Goal: Check status: Check status

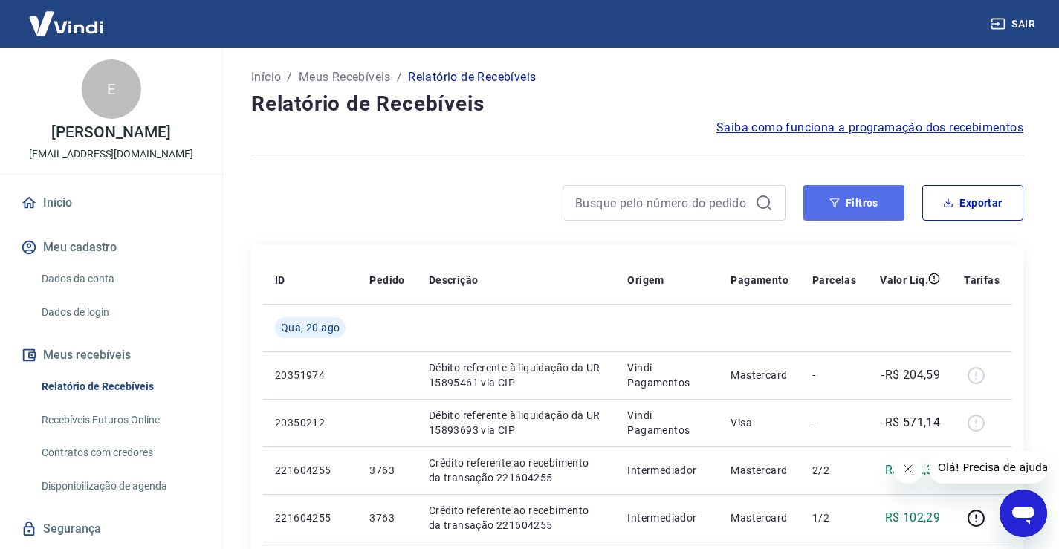
click at [821, 204] on button "Filtros" at bounding box center [853, 203] width 101 height 36
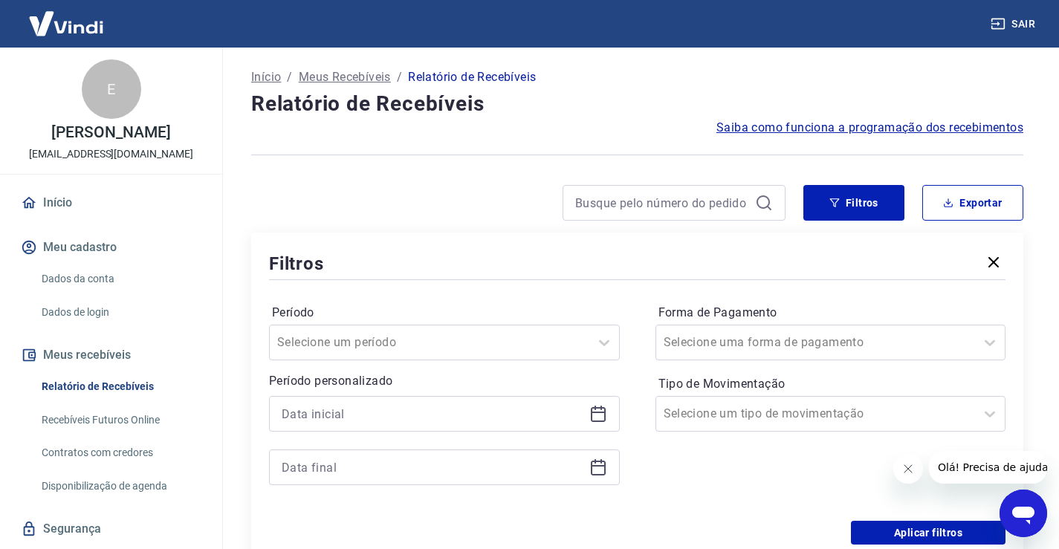
click at [605, 411] on icon at bounding box center [598, 414] width 15 height 15
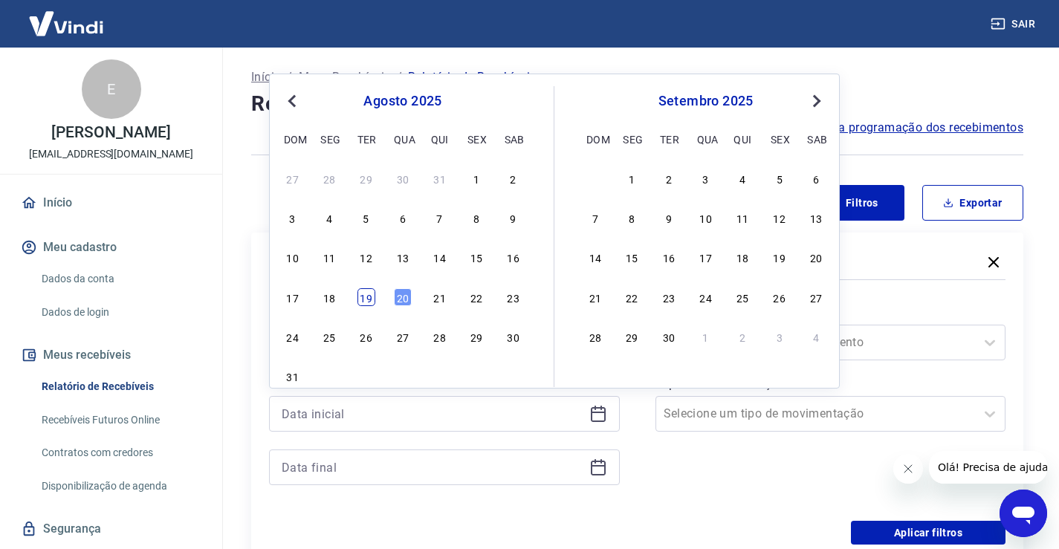
click at [366, 301] on div "19" at bounding box center [366, 297] width 18 height 18
click at [366, 301] on div "Período Selecione um período" at bounding box center [444, 330] width 351 height 59
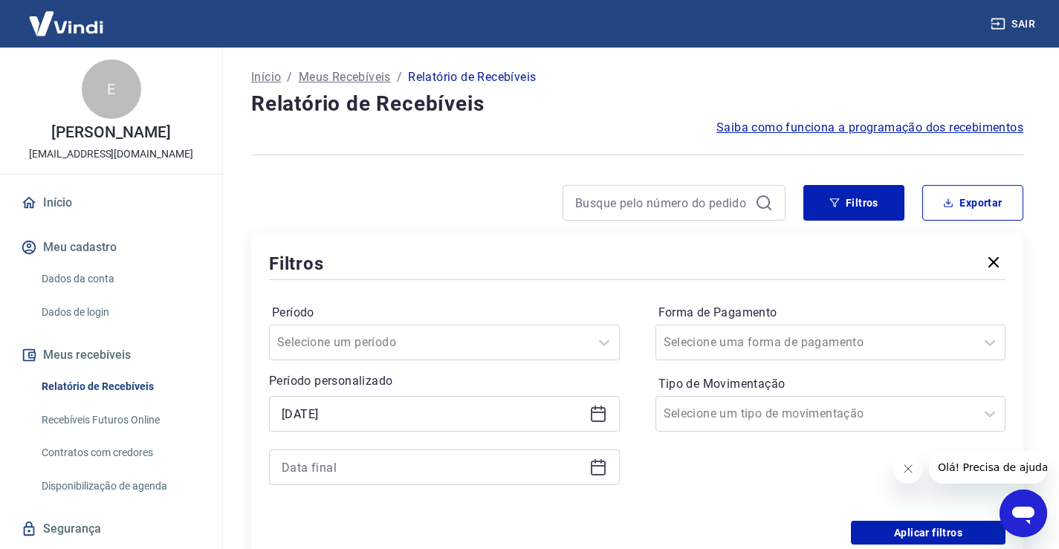
type input "[DATE]"
click at [597, 469] on icon at bounding box center [598, 468] width 18 height 18
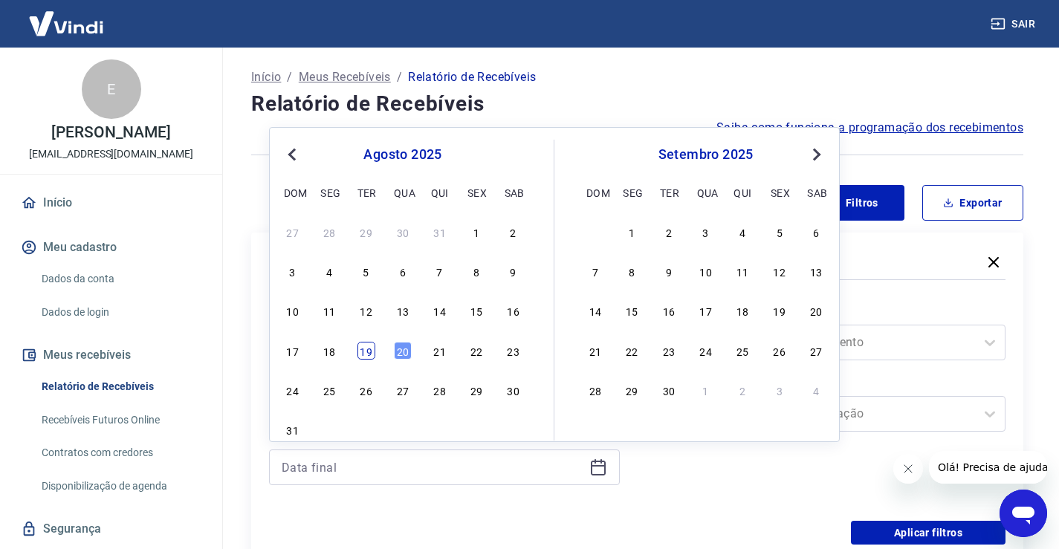
click at [363, 350] on div "19" at bounding box center [366, 351] width 18 height 18
type input "[DATE]"
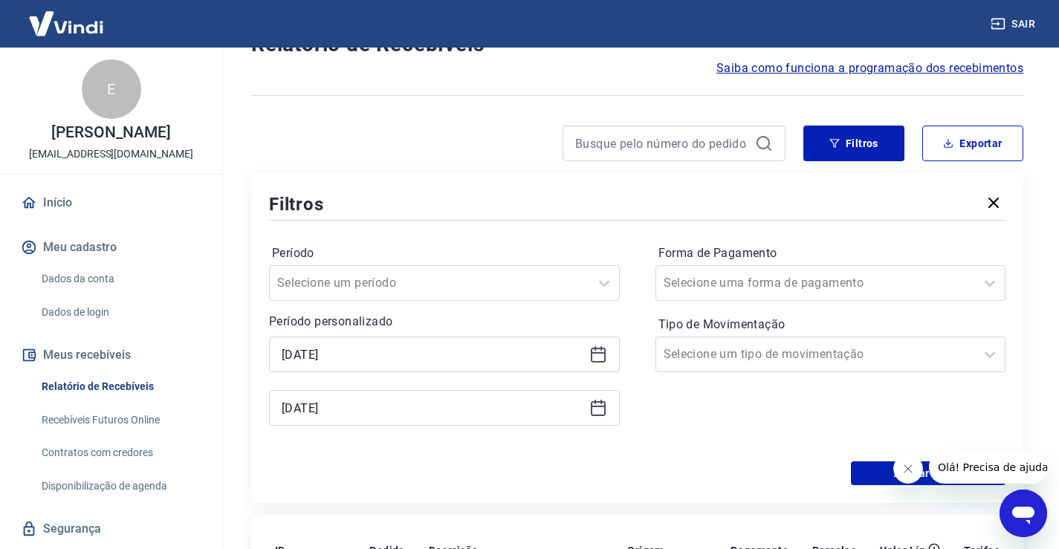
scroll to position [149, 0]
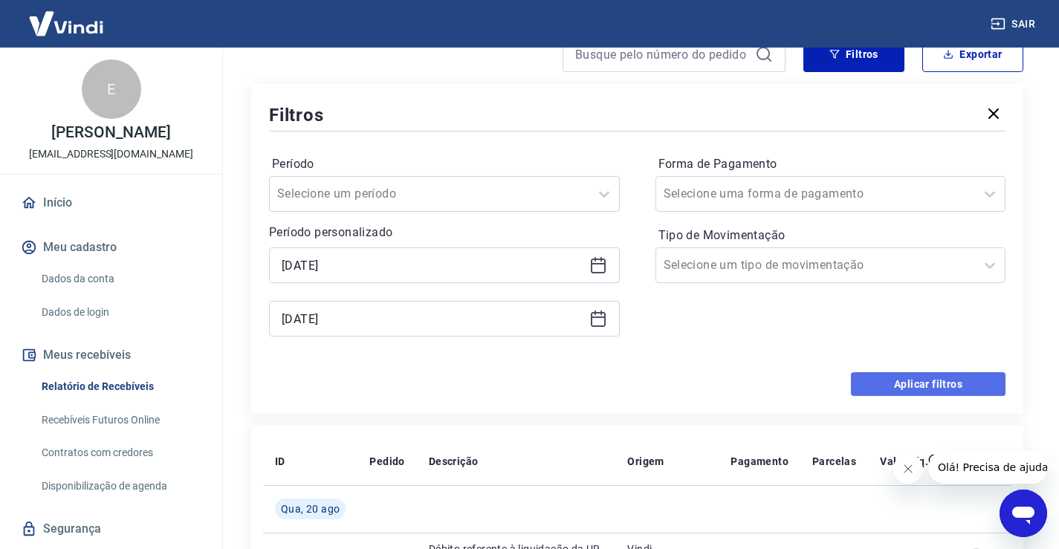
click at [910, 381] on button "Aplicar filtros" at bounding box center [928, 384] width 155 height 24
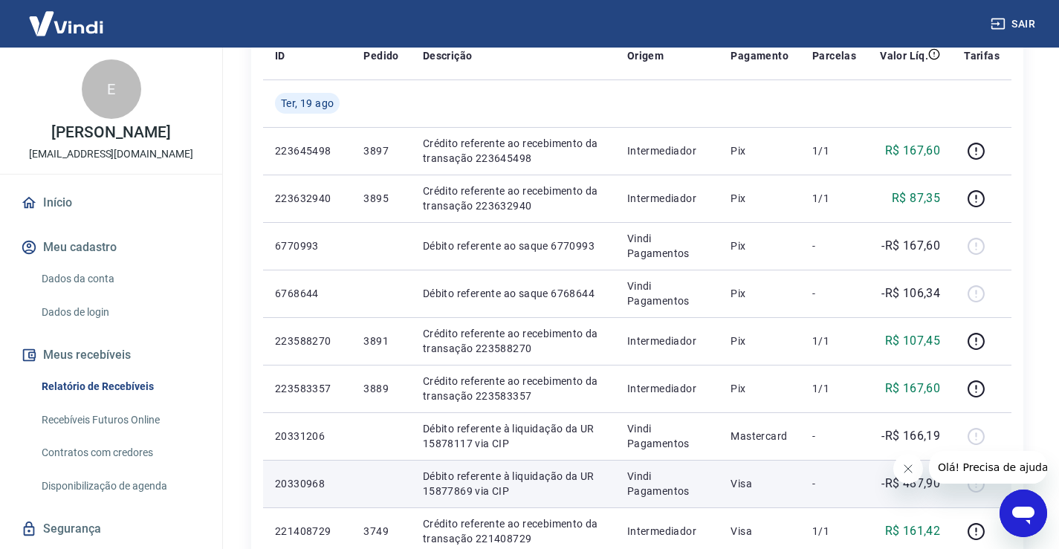
scroll to position [223, 0]
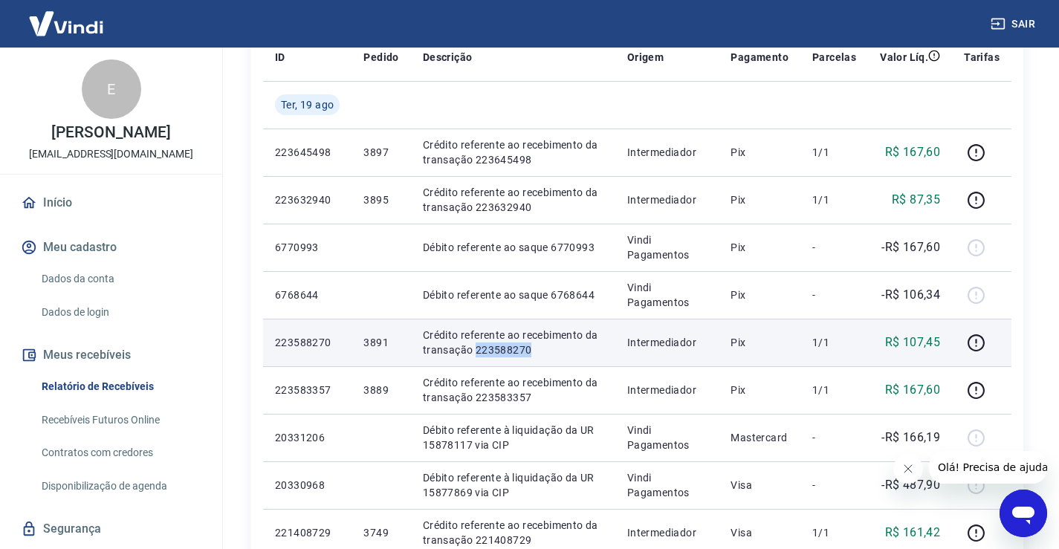
drag, startPoint x: 533, startPoint y: 349, endPoint x: 476, endPoint y: 351, distance: 57.3
click at [476, 351] on p "Crédito referente ao recebimento da transação 223588270" at bounding box center [513, 343] width 181 height 30
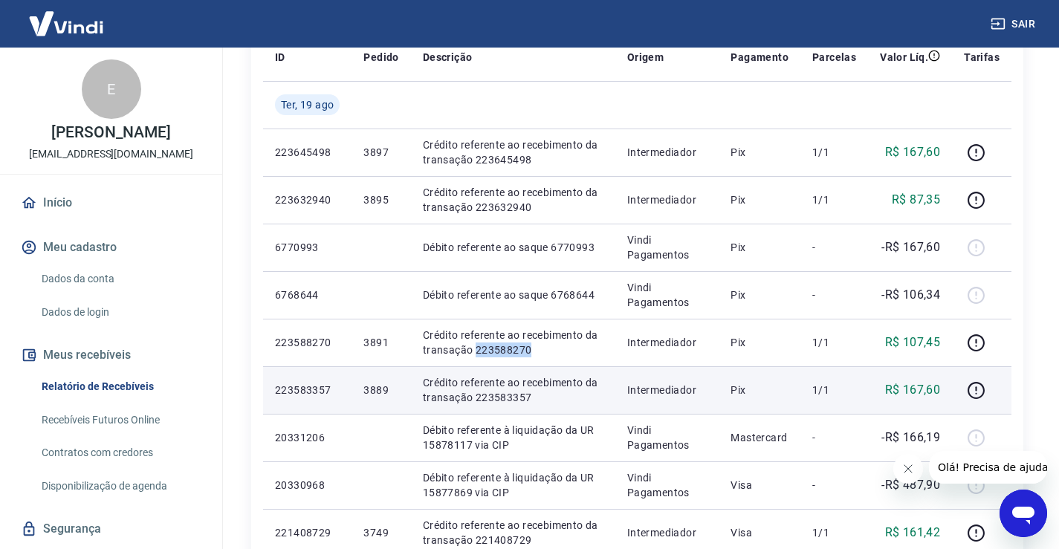
copy p "223588270"
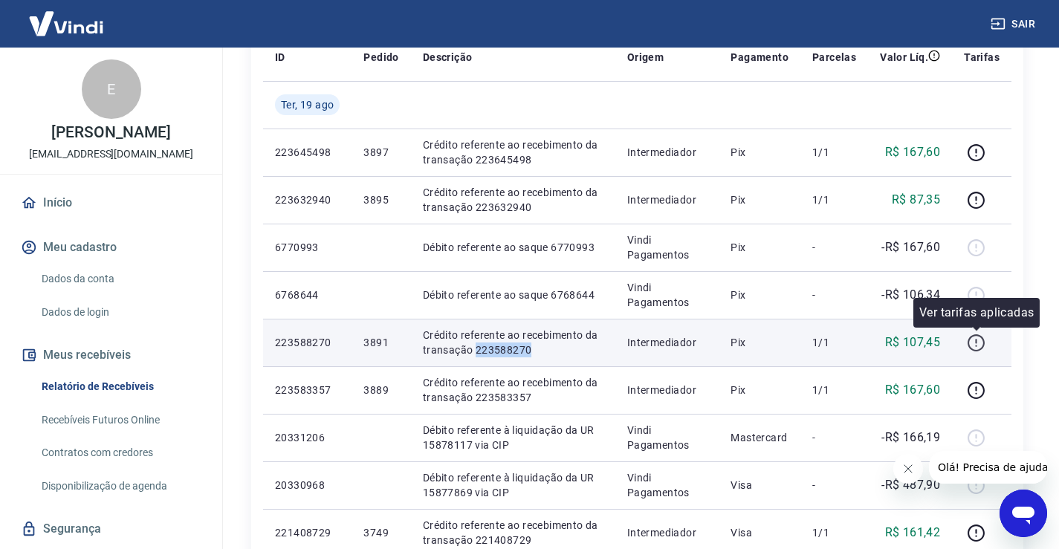
click at [977, 341] on icon "button" at bounding box center [975, 341] width 1 height 4
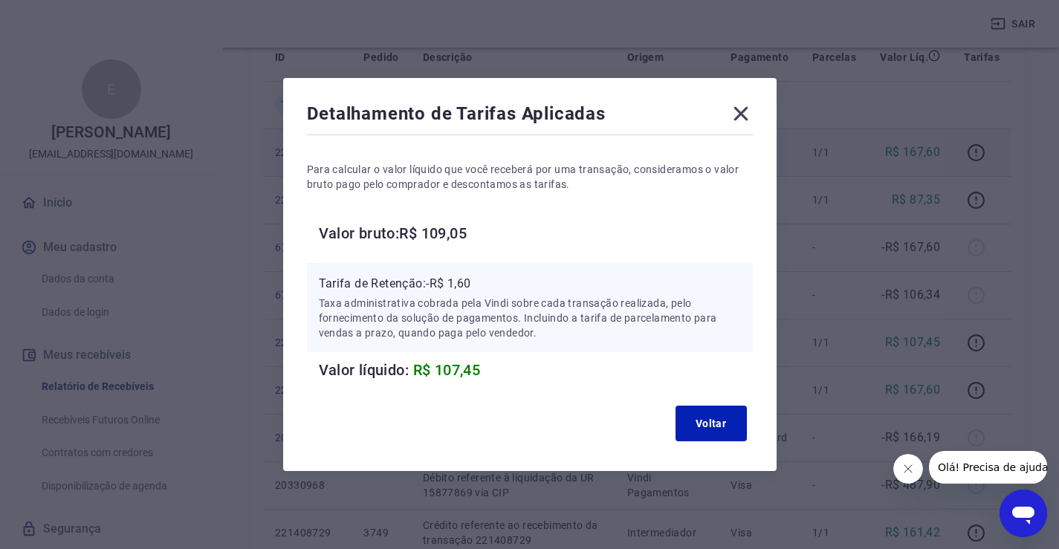
drag, startPoint x: 748, startPoint y: 114, endPoint x: 758, endPoint y: 131, distance: 20.0
click at [748, 114] on icon at bounding box center [741, 114] width 14 height 14
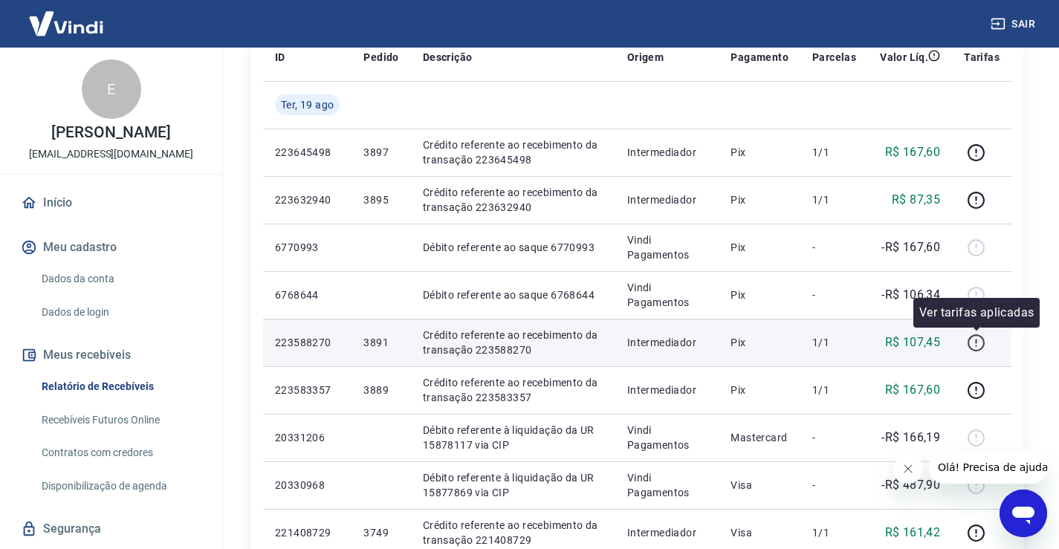
click at [983, 341] on icon "button" at bounding box center [976, 343] width 19 height 19
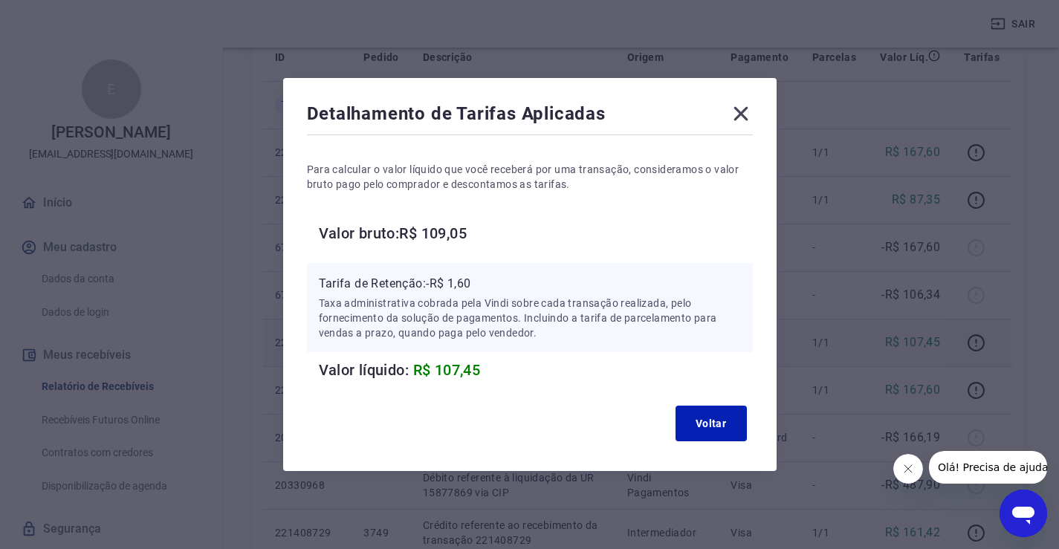
click at [753, 102] on icon at bounding box center [741, 114] width 24 height 24
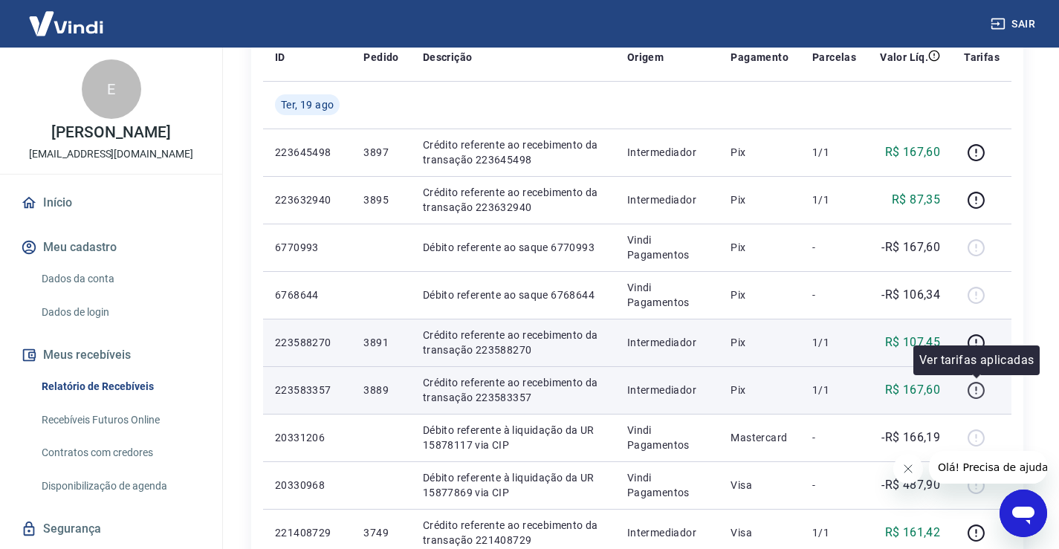
click at [979, 395] on icon "button" at bounding box center [976, 390] width 19 height 19
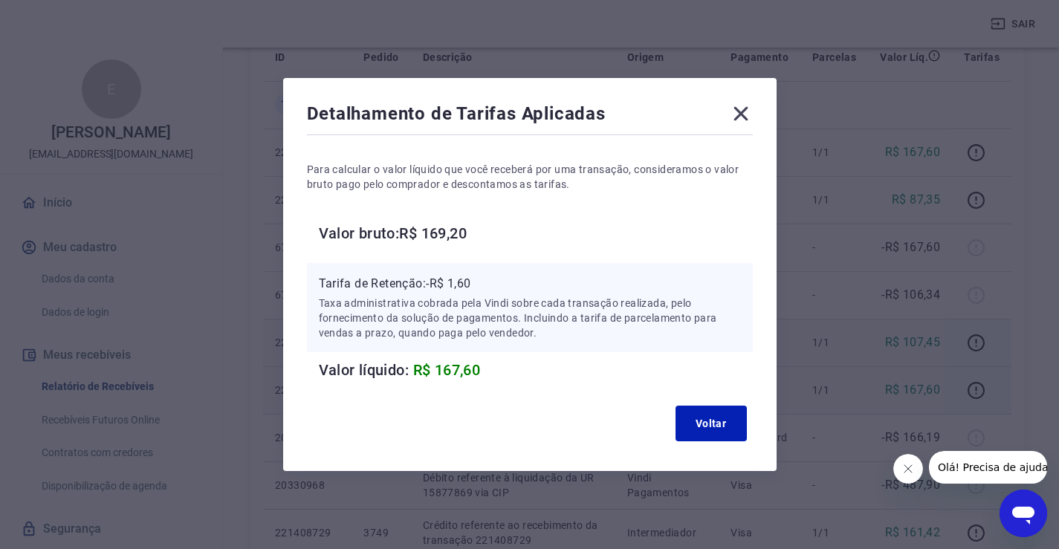
click at [748, 111] on icon at bounding box center [741, 114] width 14 height 14
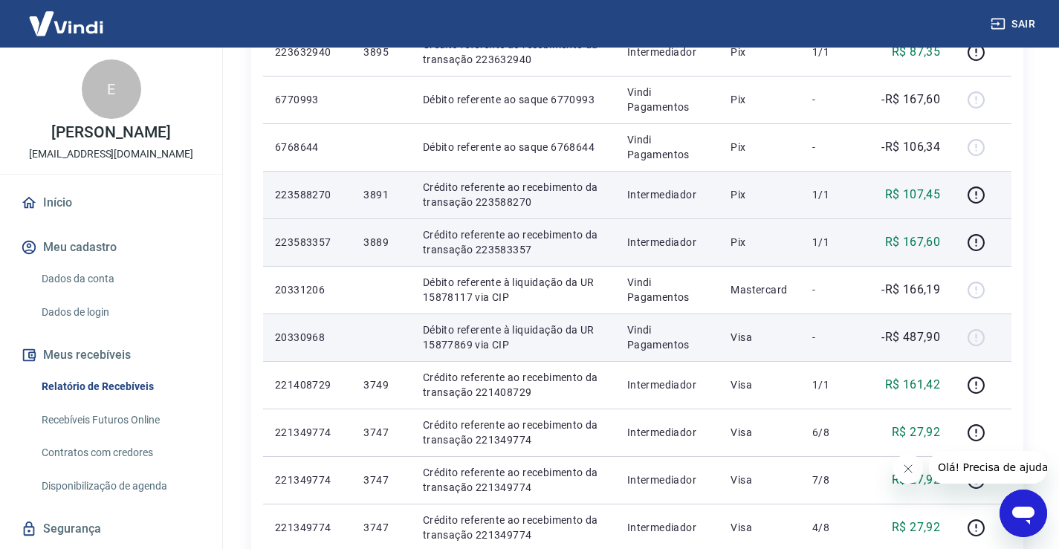
scroll to position [372, 0]
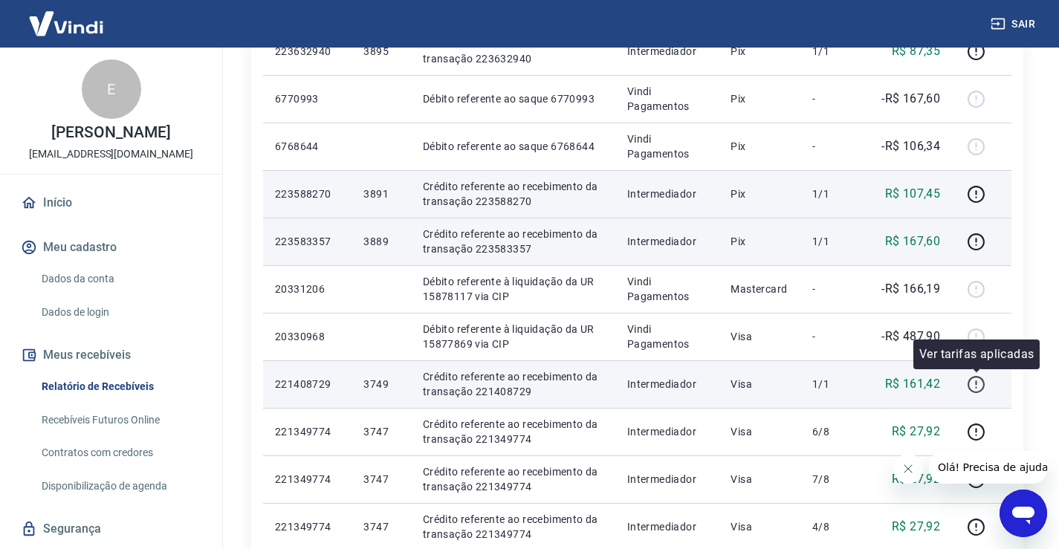
click at [978, 387] on icon "button" at bounding box center [976, 384] width 19 height 19
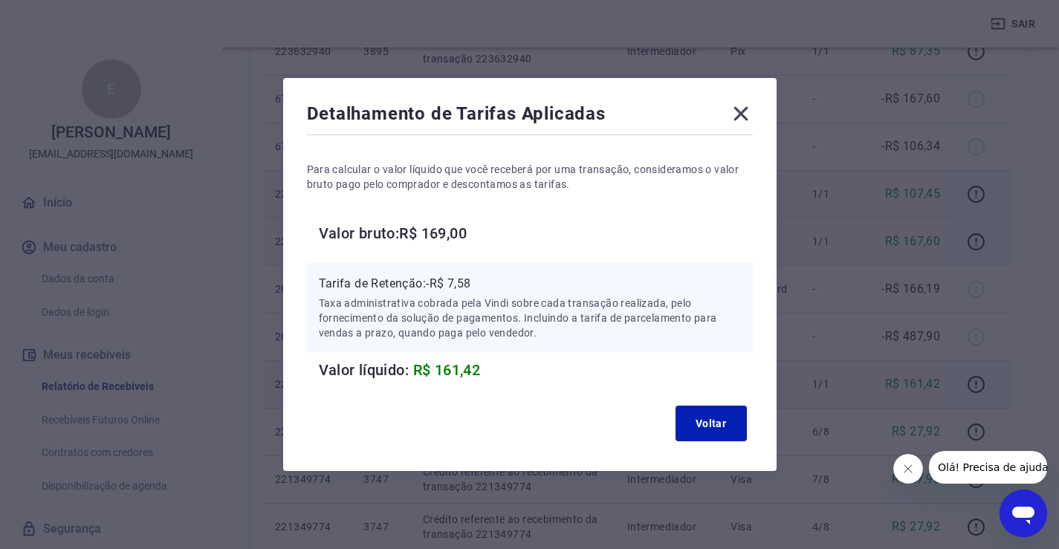
click at [745, 116] on icon at bounding box center [741, 114] width 14 height 14
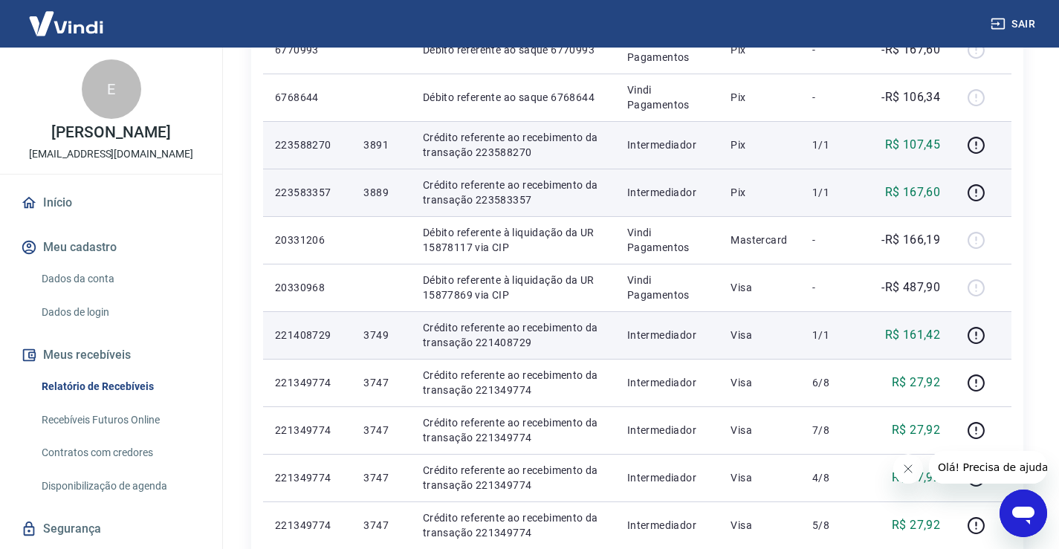
scroll to position [446, 0]
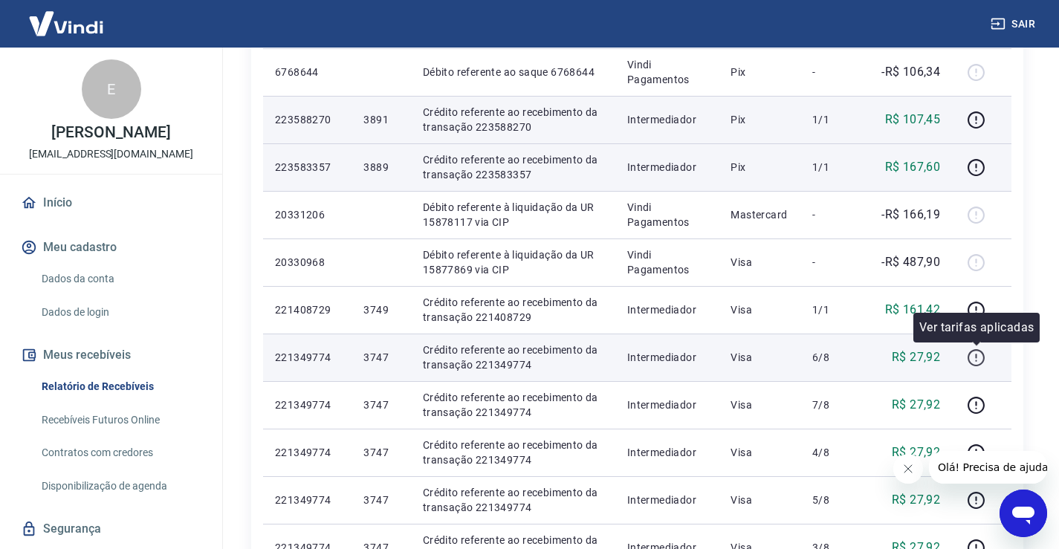
click at [978, 359] on icon "button" at bounding box center [976, 358] width 19 height 19
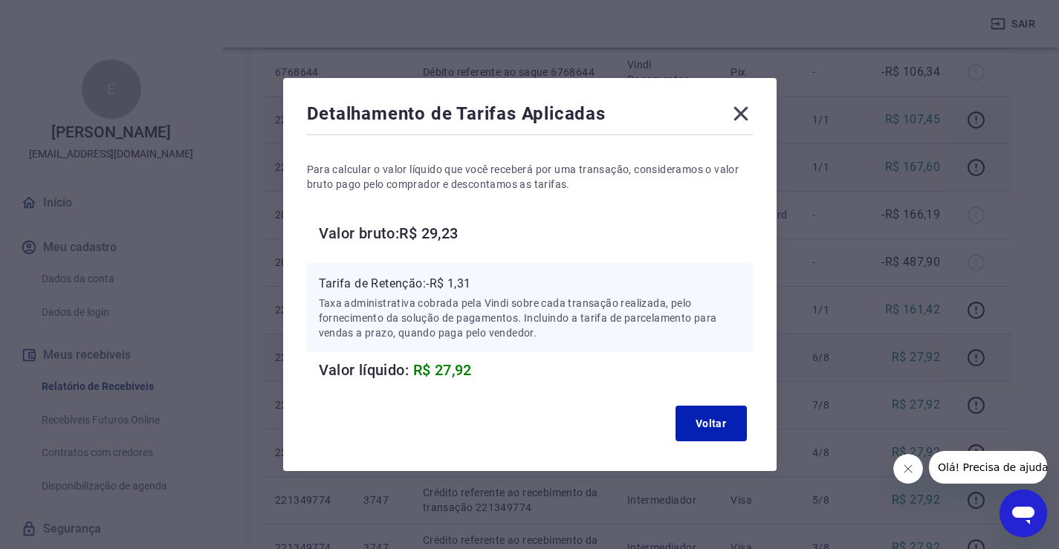
click at [748, 118] on icon at bounding box center [741, 114] width 24 height 24
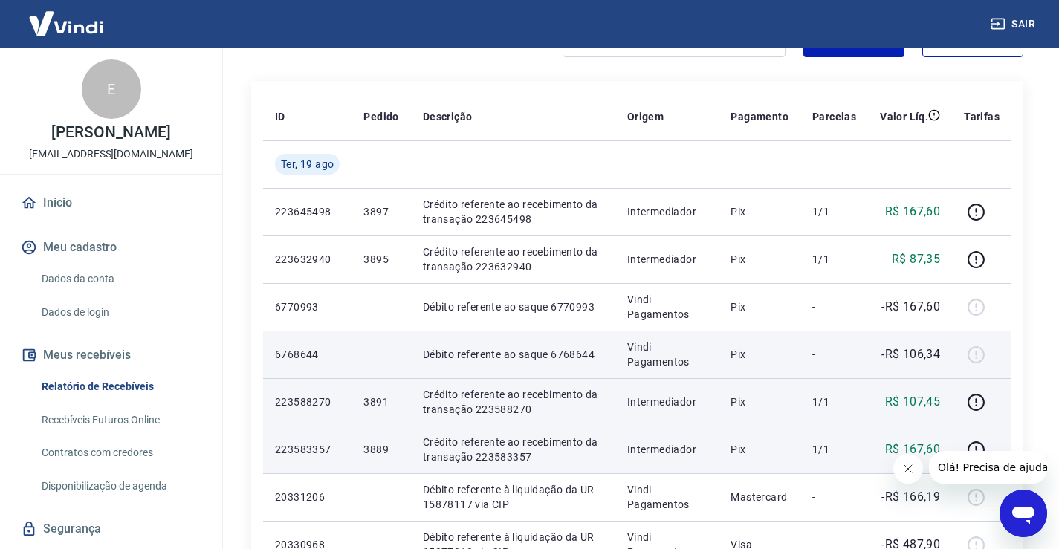
scroll to position [74, 0]
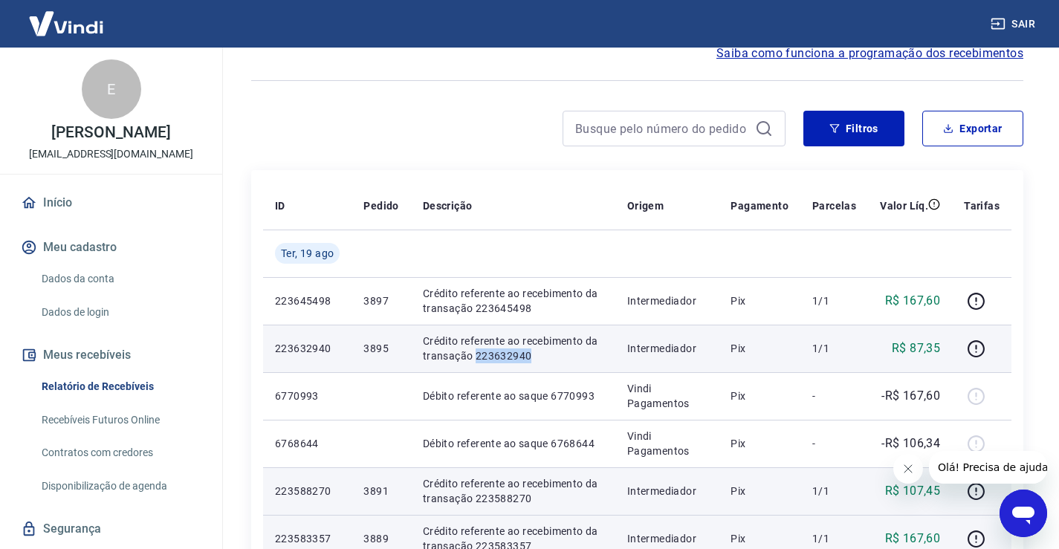
drag, startPoint x: 543, startPoint y: 357, endPoint x: 474, endPoint y: 360, distance: 69.2
click at [474, 360] on p "Crédito referente ao recebimento da transação 223632940" at bounding box center [513, 349] width 181 height 30
copy p "223632940"
click at [982, 349] on icon "button" at bounding box center [976, 349] width 19 height 19
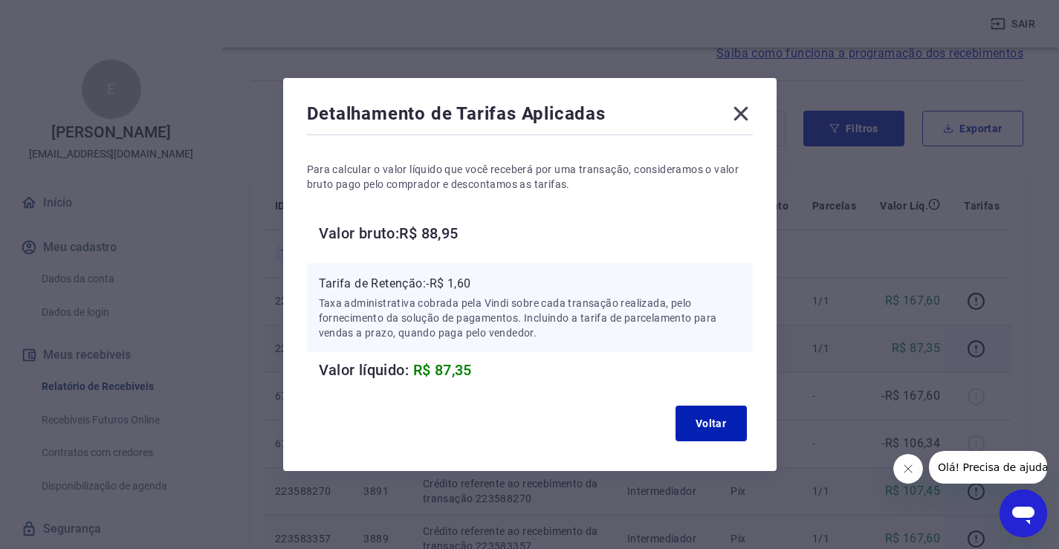
click at [748, 114] on icon at bounding box center [741, 114] width 14 height 14
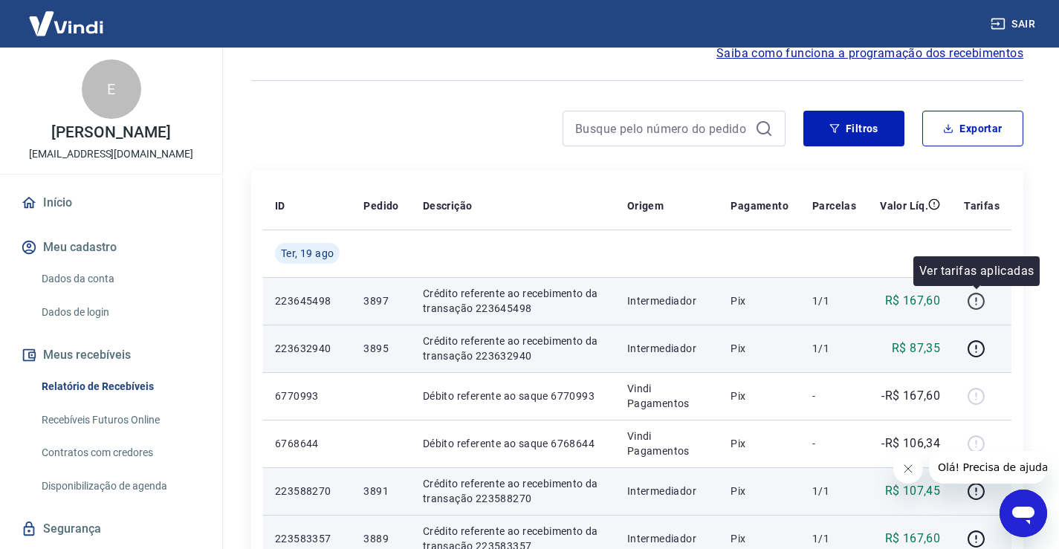
click at [977, 300] on icon "button" at bounding box center [975, 299] width 1 height 4
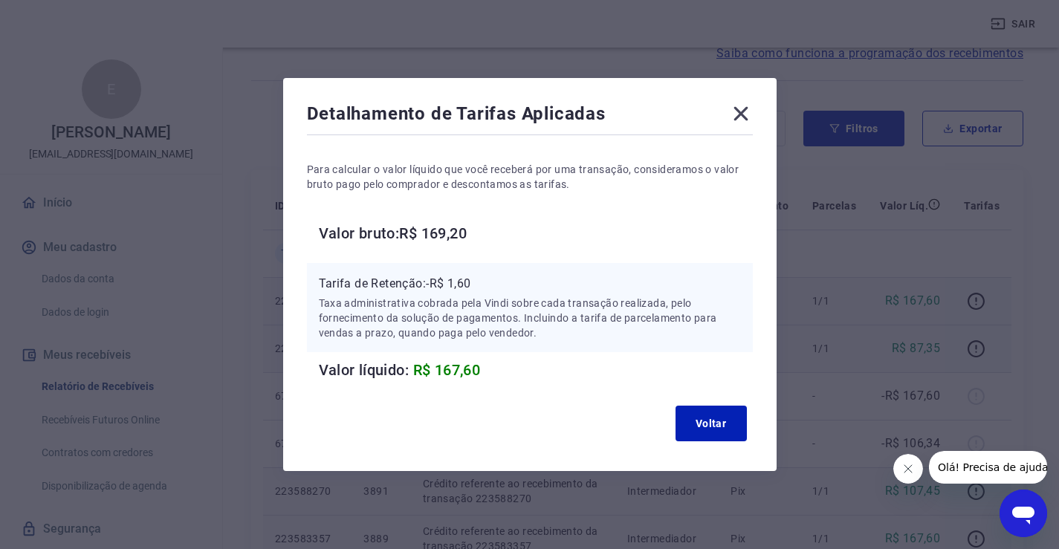
click at [748, 117] on icon at bounding box center [741, 114] width 14 height 14
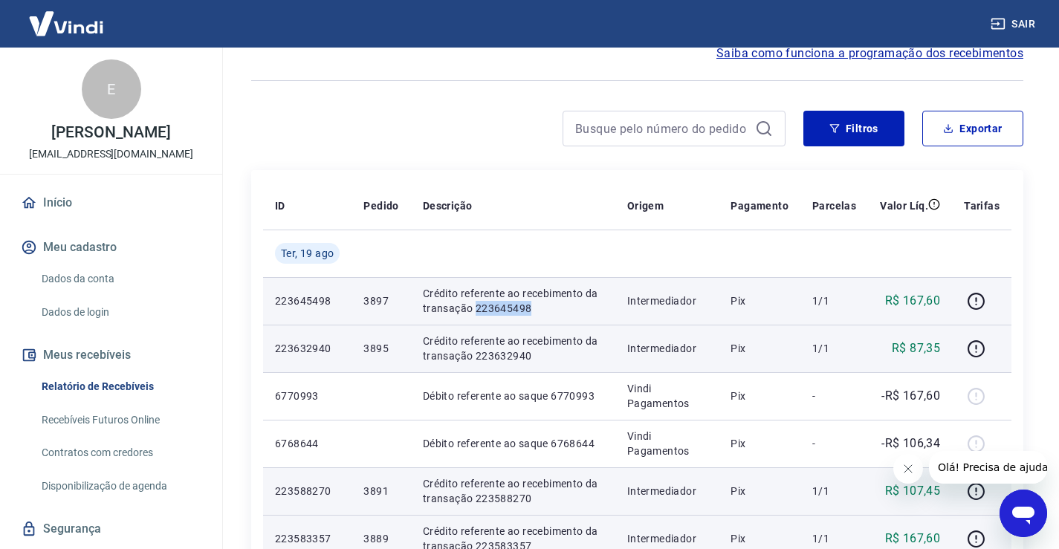
drag, startPoint x: 533, startPoint y: 305, endPoint x: 476, endPoint y: 313, distance: 57.0
click at [476, 313] on p "Crédito referente ao recebimento da transação 223645498" at bounding box center [513, 301] width 181 height 30
copy p "223645498"
click at [979, 304] on icon "button" at bounding box center [976, 301] width 19 height 19
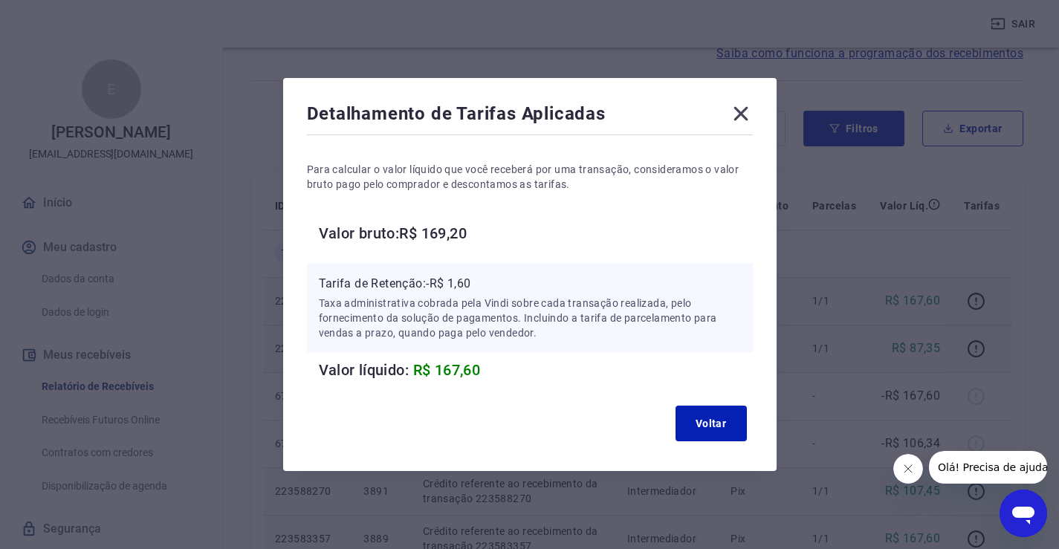
click at [740, 119] on icon at bounding box center [741, 114] width 14 height 14
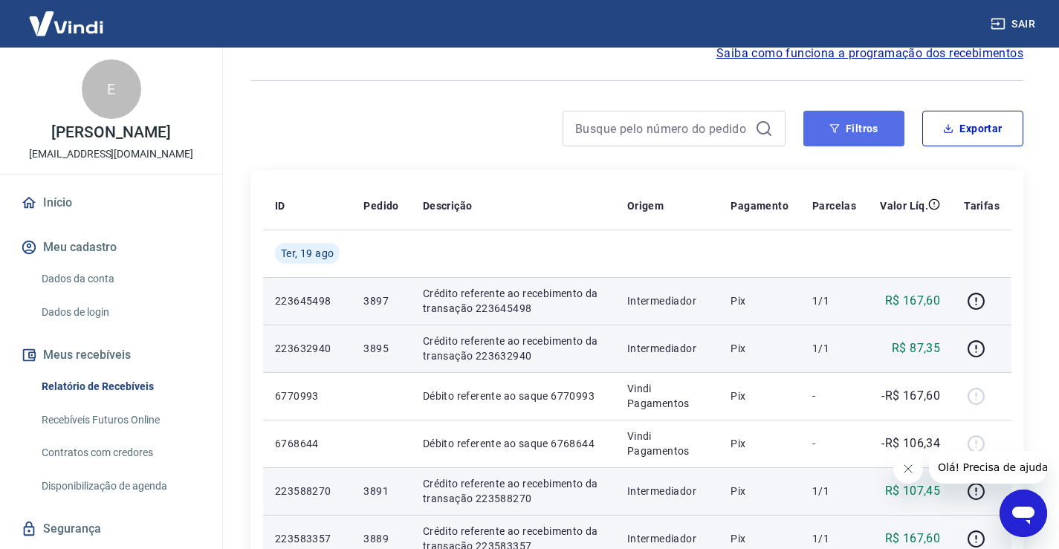
click at [870, 124] on button "Filtros" at bounding box center [853, 129] width 101 height 36
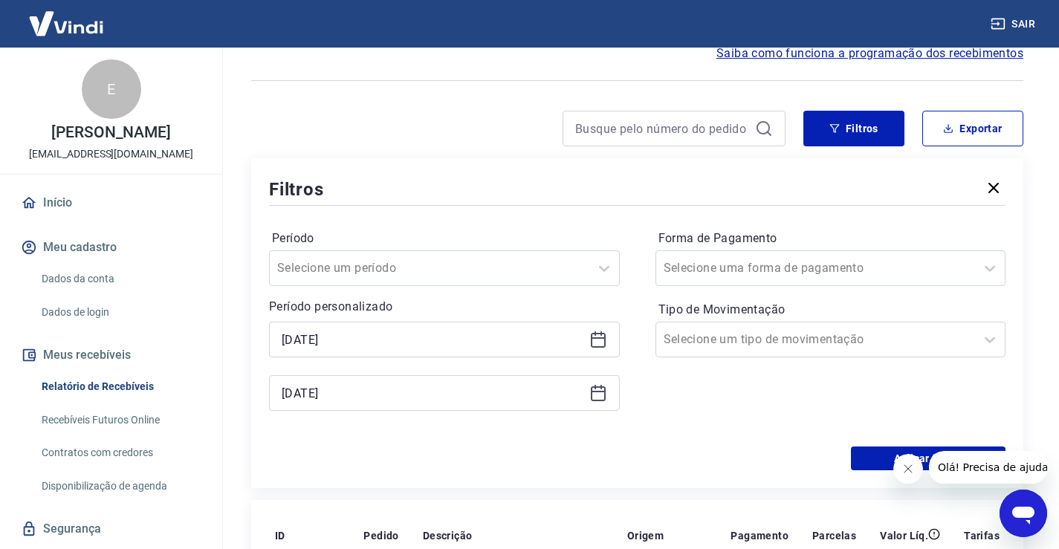
click at [588, 337] on div "[DATE]" at bounding box center [444, 340] width 351 height 36
click at [596, 342] on icon at bounding box center [598, 340] width 18 height 18
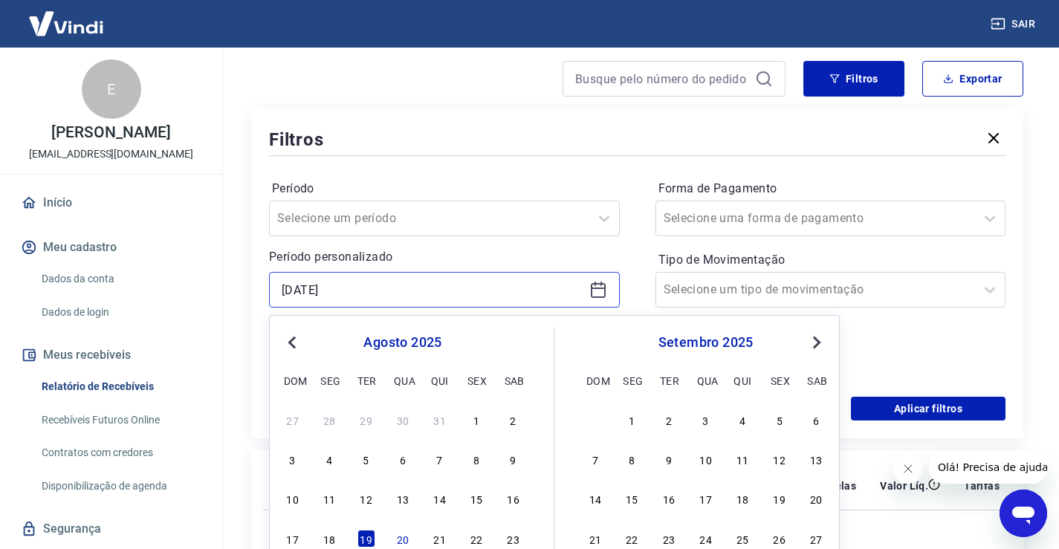
scroll to position [223, 0]
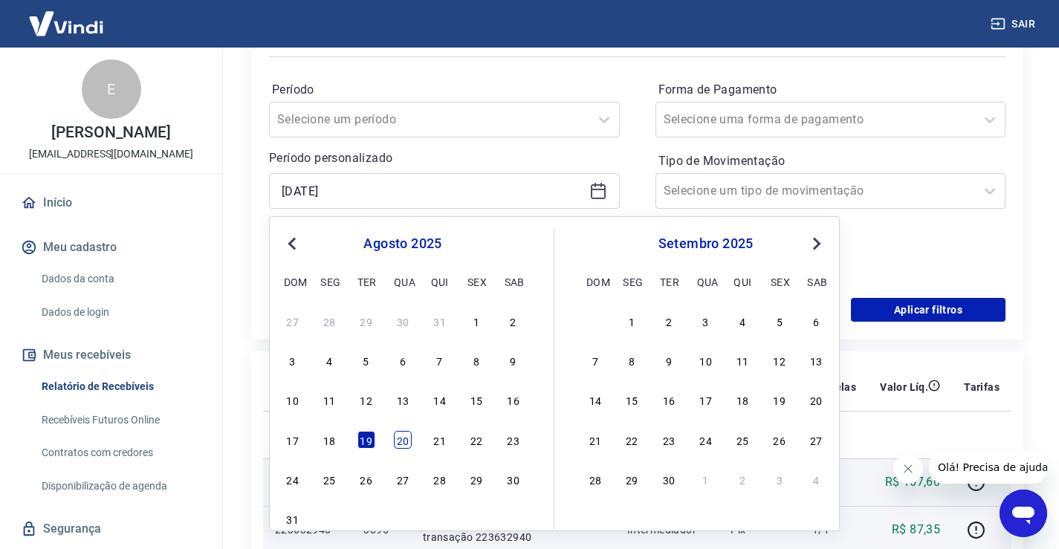
click at [407, 449] on div "20" at bounding box center [403, 440] width 18 height 18
click at [407, 450] on td at bounding box center [381, 435] width 59 height 48
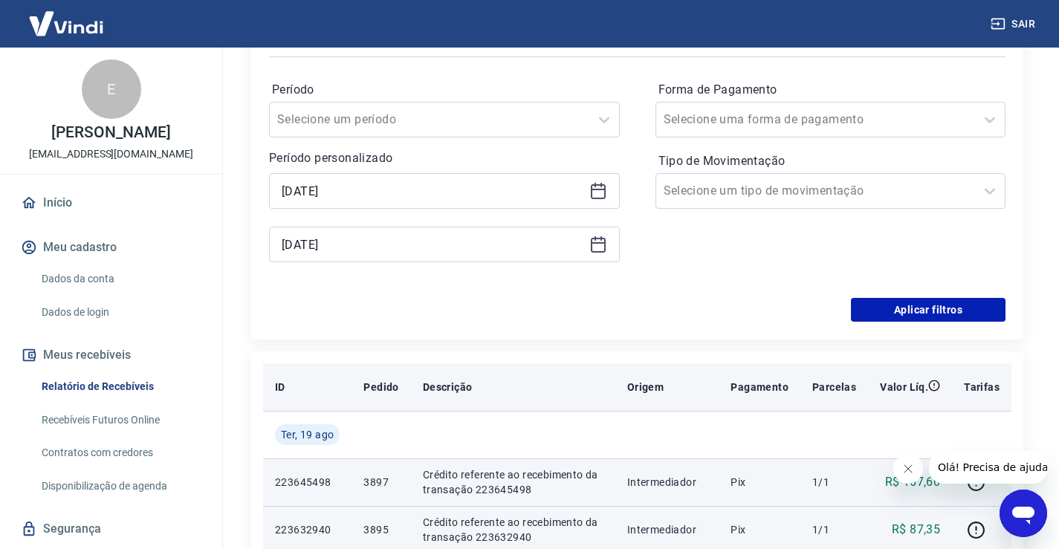
type input "[DATE]"
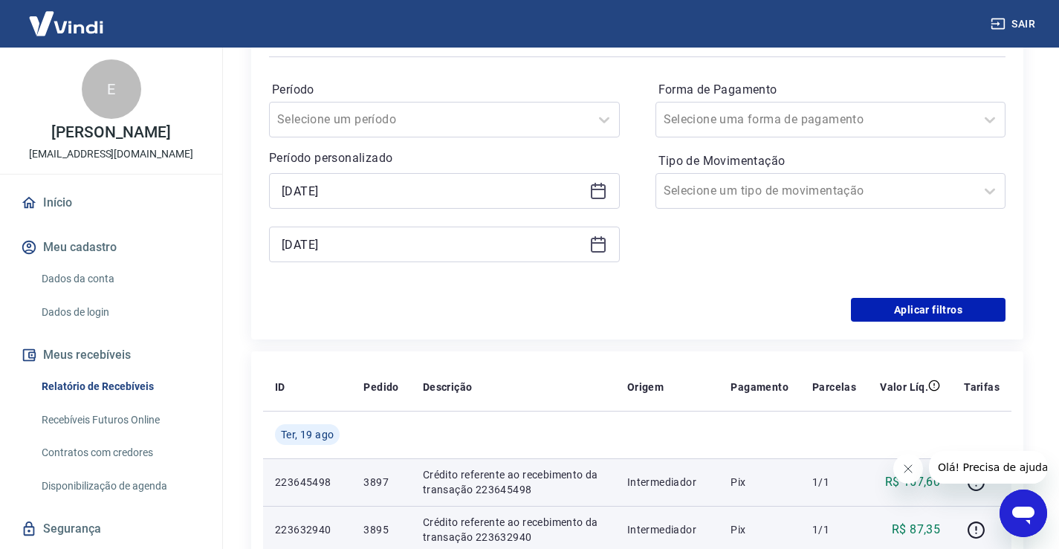
click at [600, 249] on icon at bounding box center [598, 245] width 18 height 18
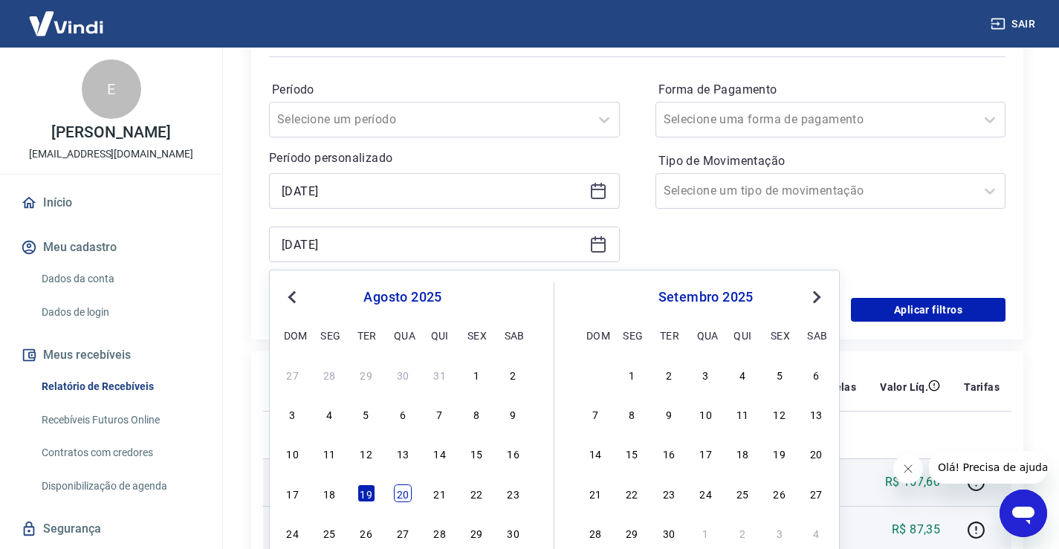
click at [394, 495] on div "20" at bounding box center [403, 494] width 18 height 18
click at [394, 495] on td "3897" at bounding box center [381, 483] width 59 height 48
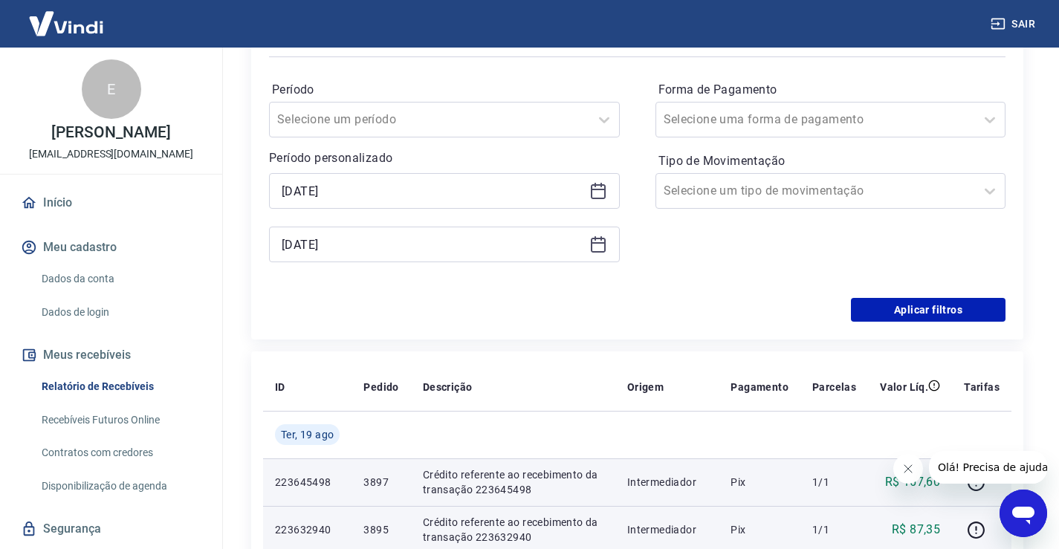
type input "[DATE]"
click at [915, 311] on button "Aplicar filtros" at bounding box center [928, 310] width 155 height 24
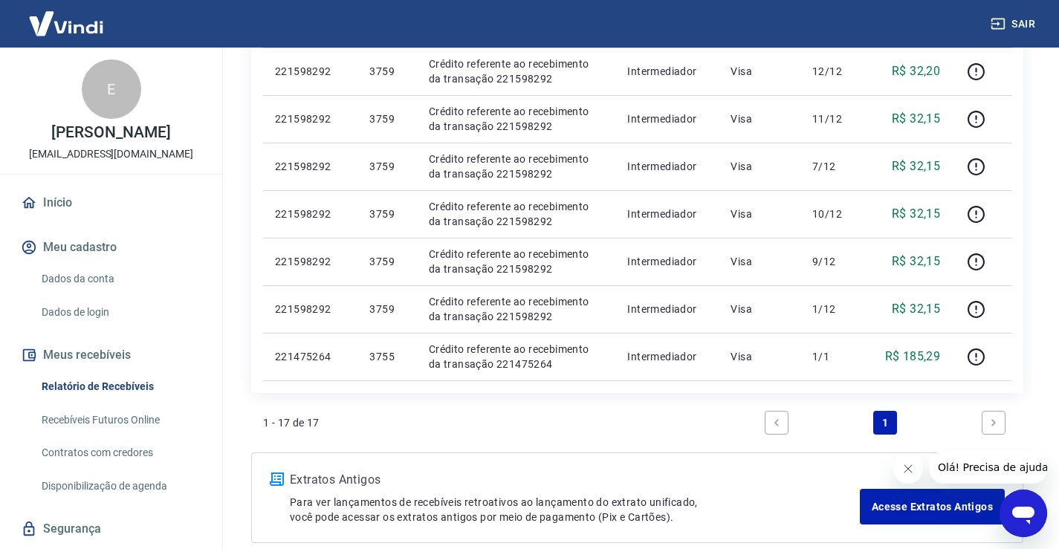
scroll to position [818, 0]
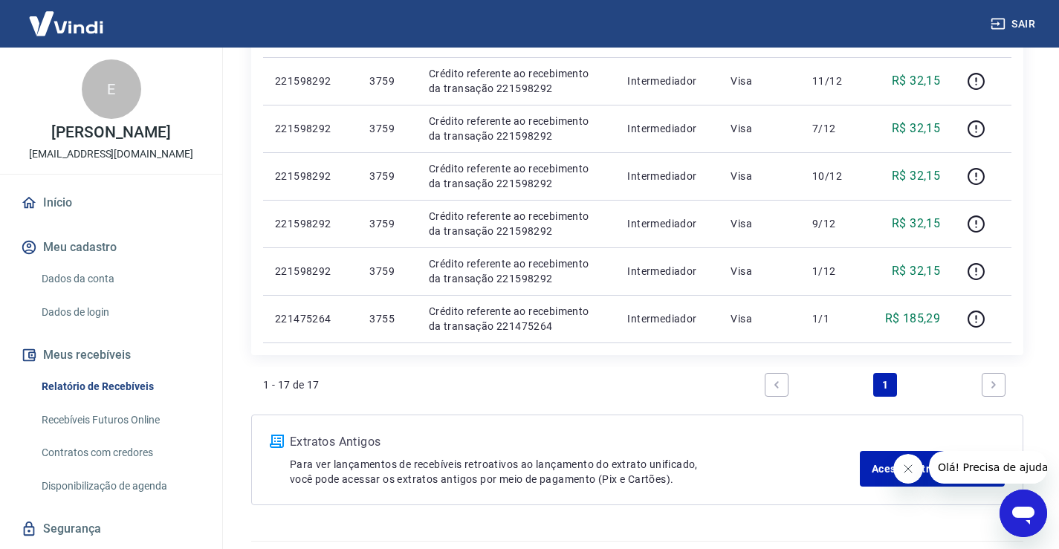
click at [992, 391] on link "Next page" at bounding box center [994, 385] width 24 height 24
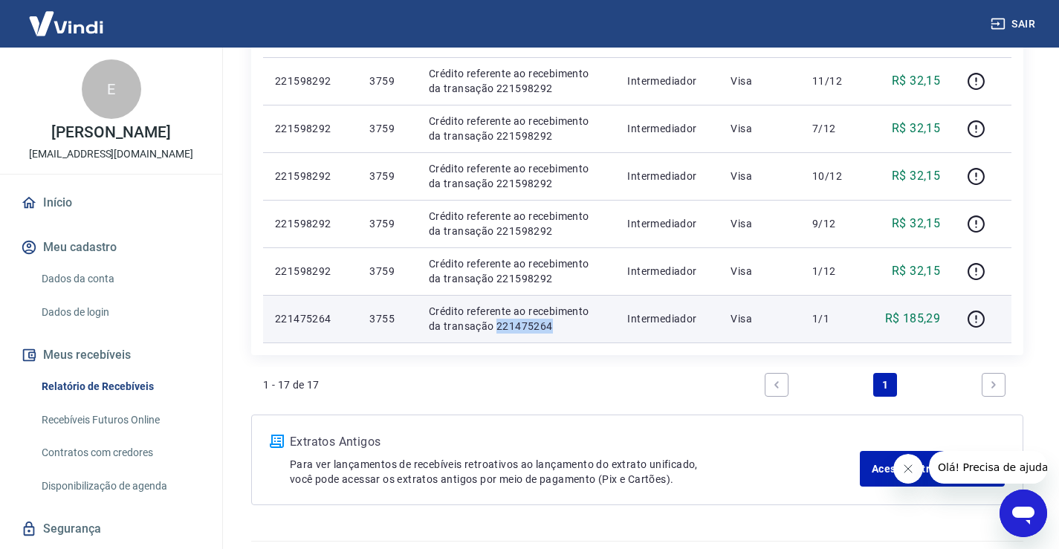
drag, startPoint x: 542, startPoint y: 326, endPoint x: 481, endPoint y: 328, distance: 61.0
click at [481, 328] on p "Crédito referente ao recebimento da transação 221475264" at bounding box center [516, 319] width 175 height 30
copy p "221475264"
click at [982, 318] on icon "button" at bounding box center [976, 319] width 19 height 19
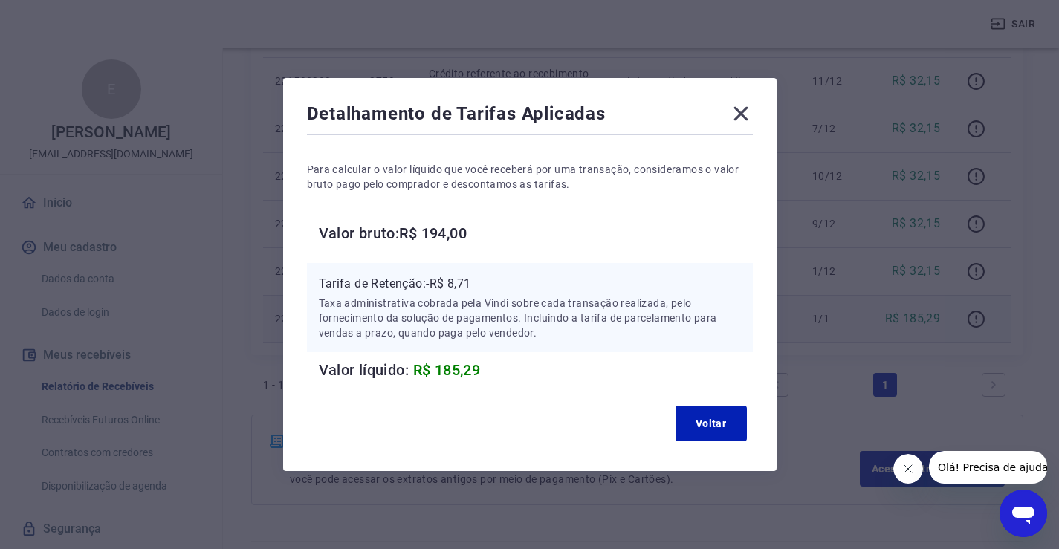
click at [753, 117] on icon at bounding box center [741, 114] width 24 height 24
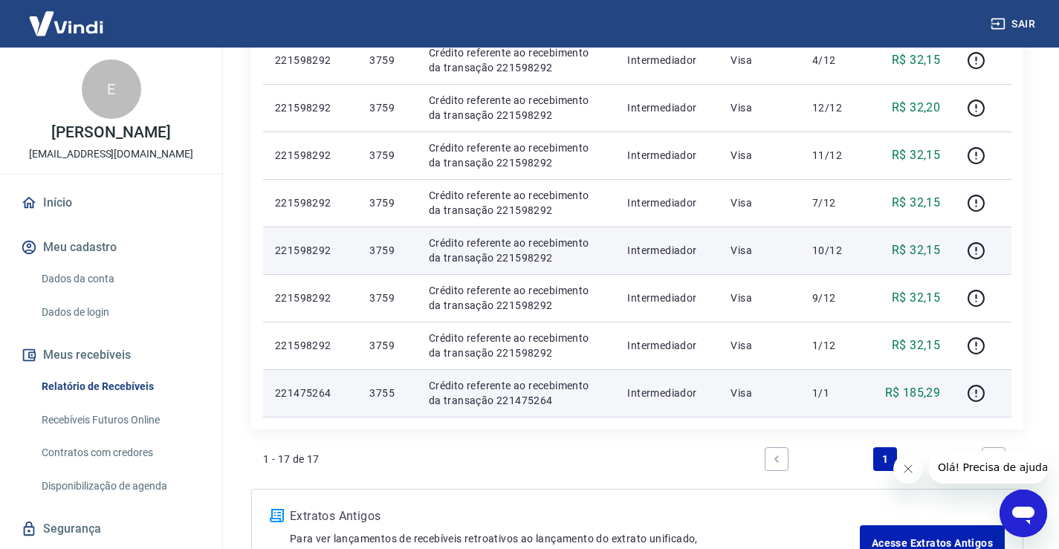
scroll to position [669, 0]
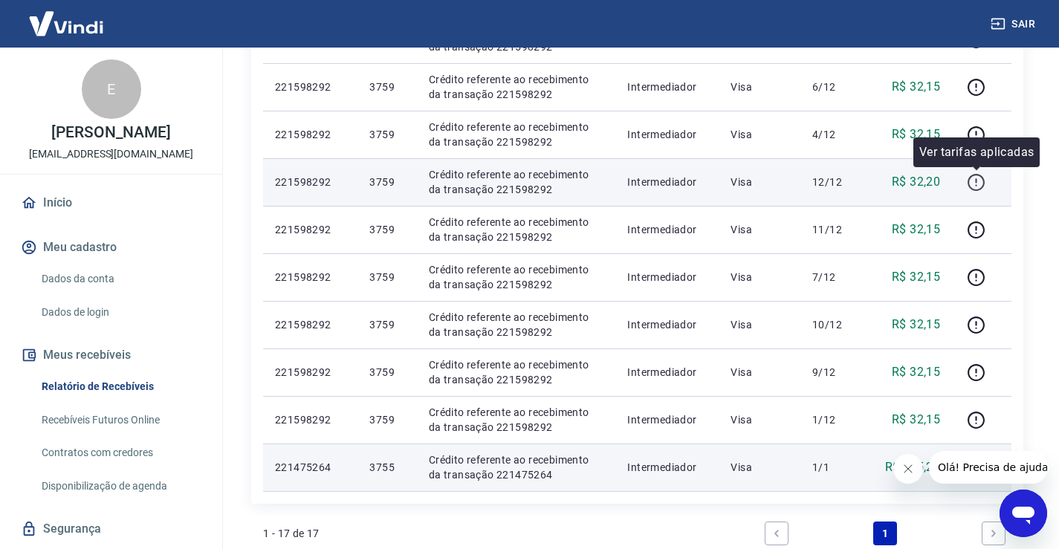
click at [982, 181] on icon "button" at bounding box center [976, 182] width 19 height 19
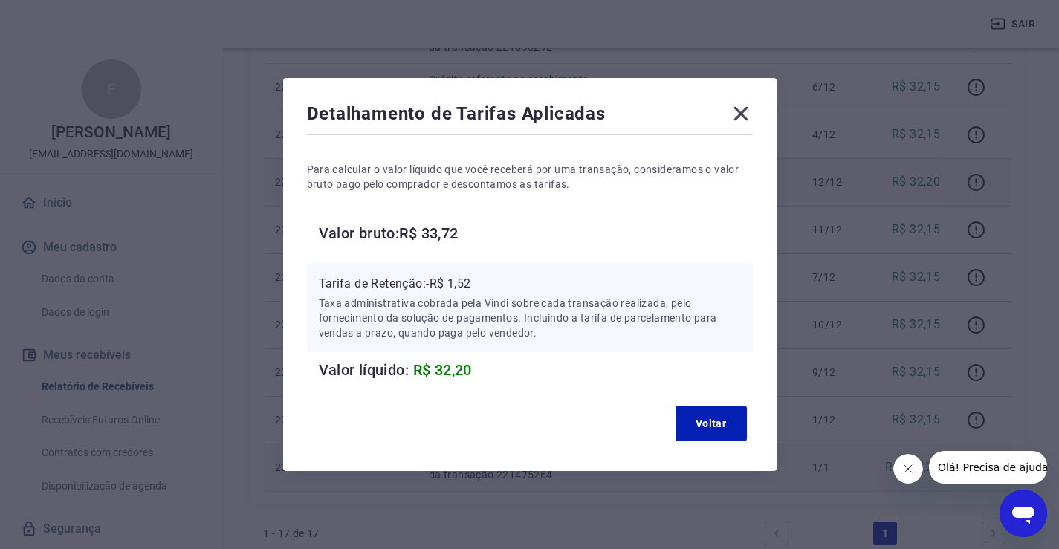
click at [750, 114] on icon at bounding box center [741, 114] width 24 height 24
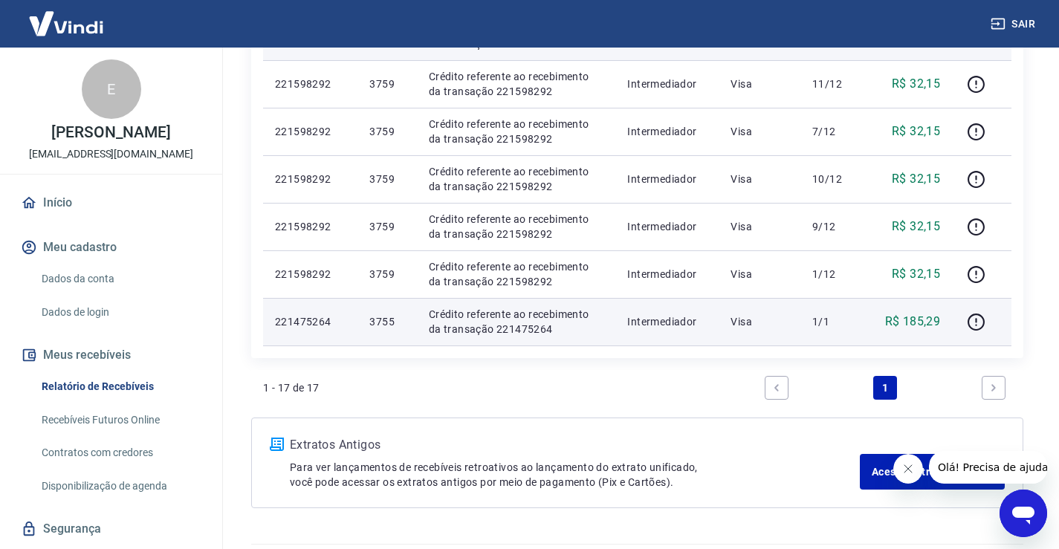
scroll to position [818, 0]
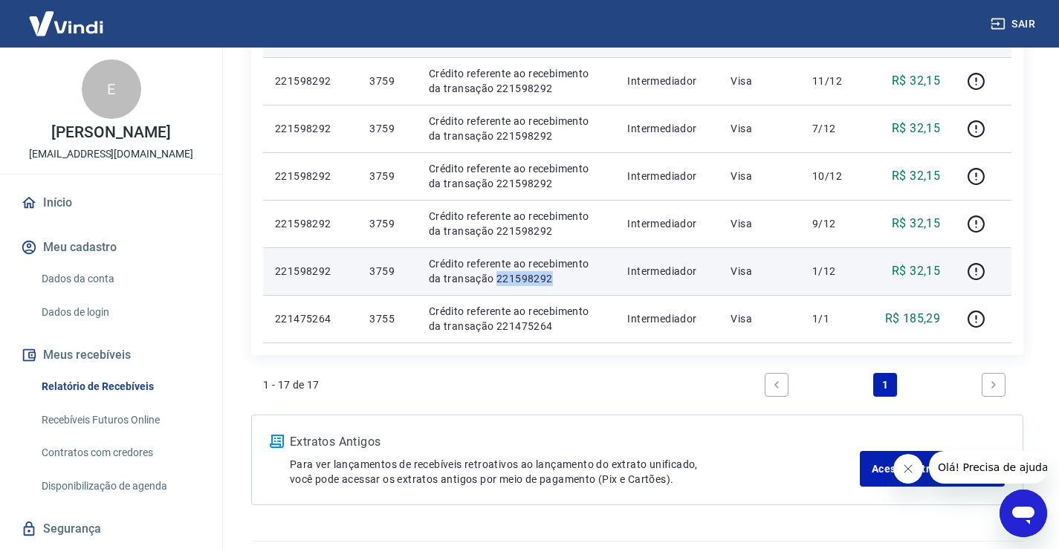
drag, startPoint x: 535, startPoint y: 279, endPoint x: 482, endPoint y: 279, distance: 53.5
click at [482, 279] on p "Crédito referente ao recebimento da transação 221598292" at bounding box center [516, 271] width 175 height 30
copy p "221598292"
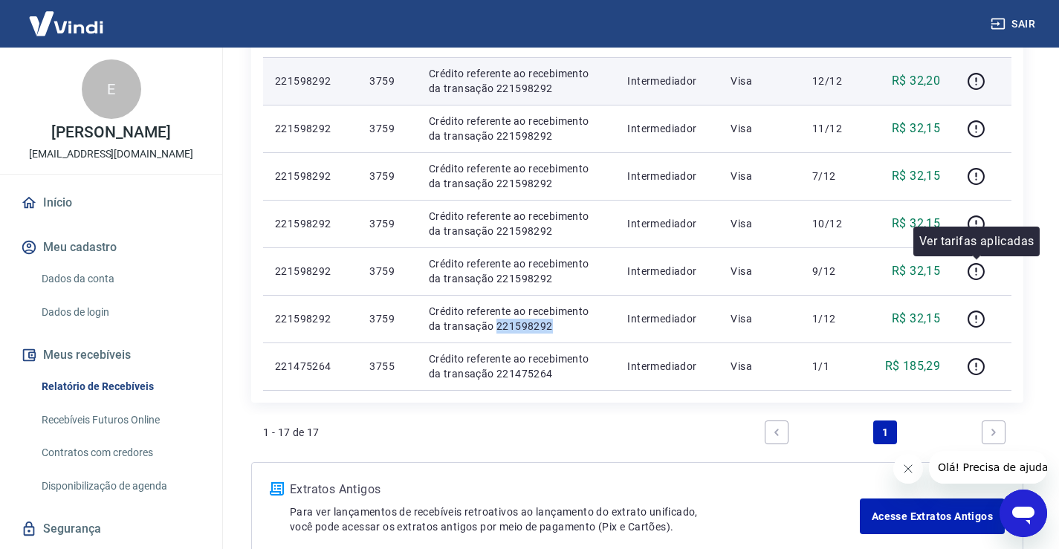
scroll to position [743, 0]
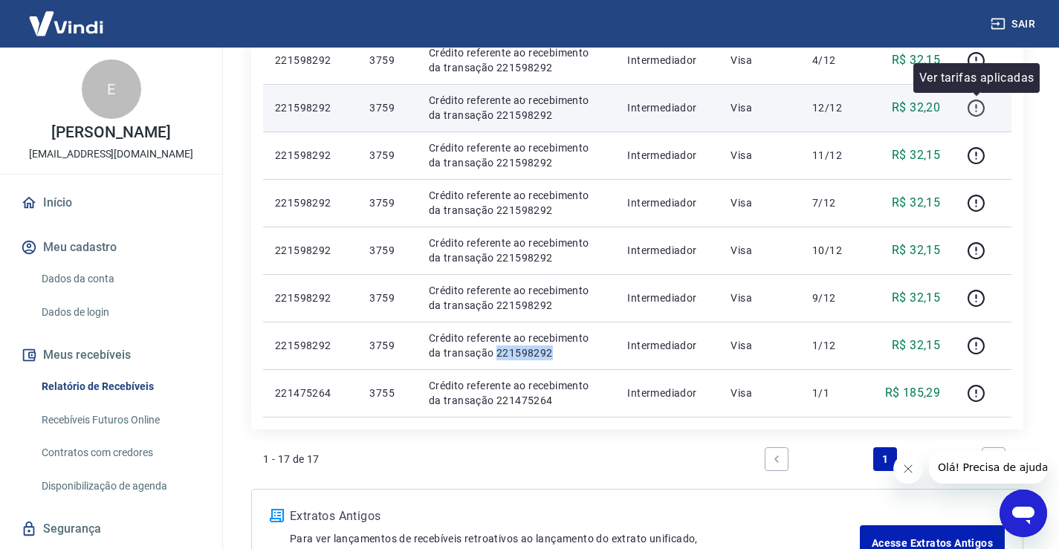
click at [977, 106] on icon "button" at bounding box center [975, 106] width 1 height 4
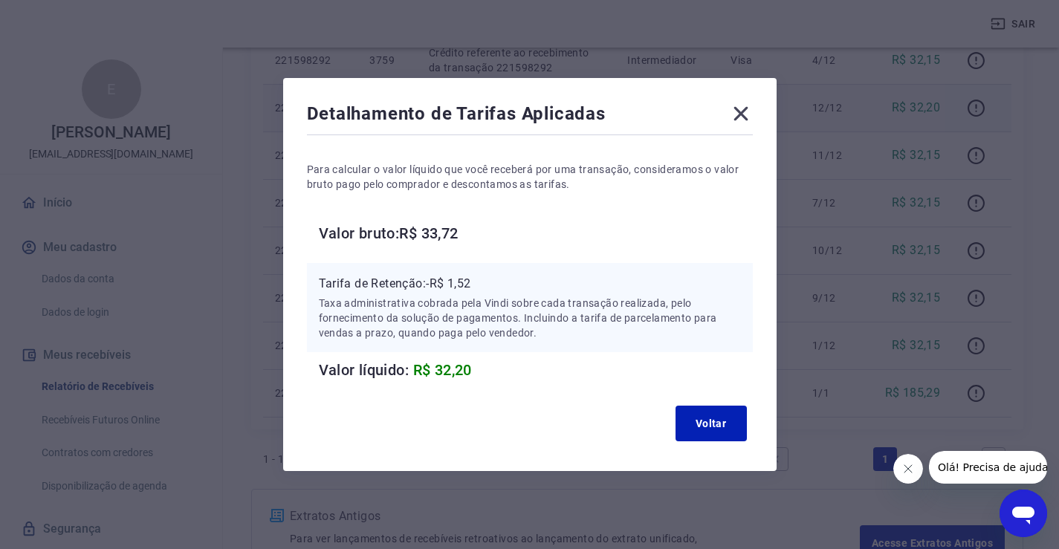
click at [745, 110] on icon at bounding box center [741, 114] width 24 height 24
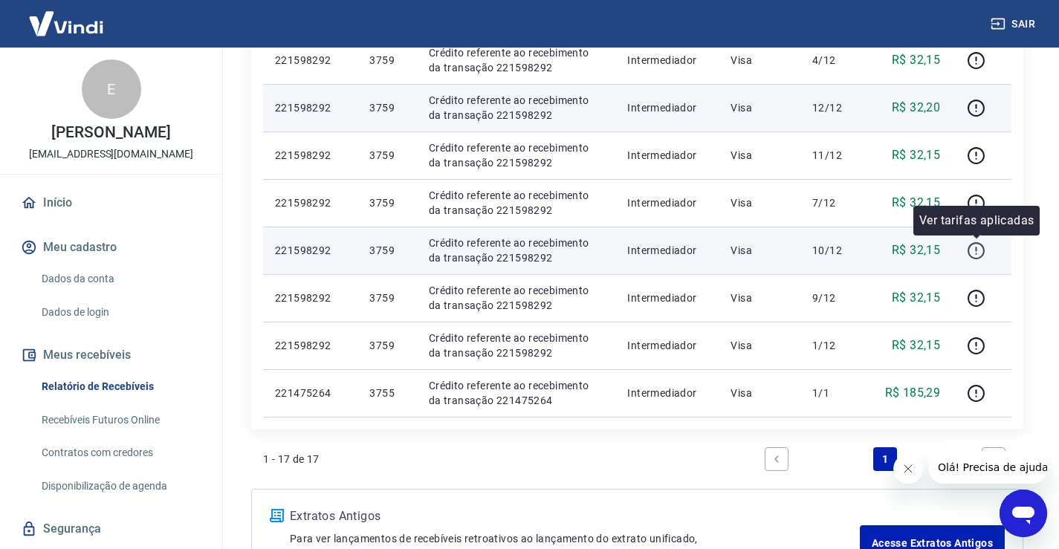
click at [983, 259] on icon "button" at bounding box center [976, 251] width 19 height 19
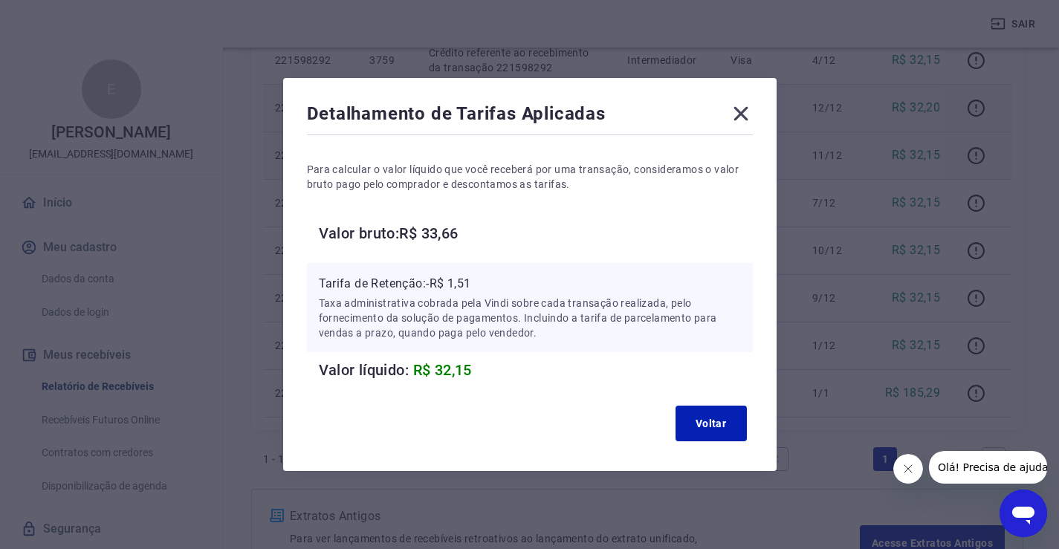
drag, startPoint x: 752, startPoint y: 117, endPoint x: 881, endPoint y: 141, distance: 131.5
click at [752, 117] on icon at bounding box center [741, 114] width 24 height 24
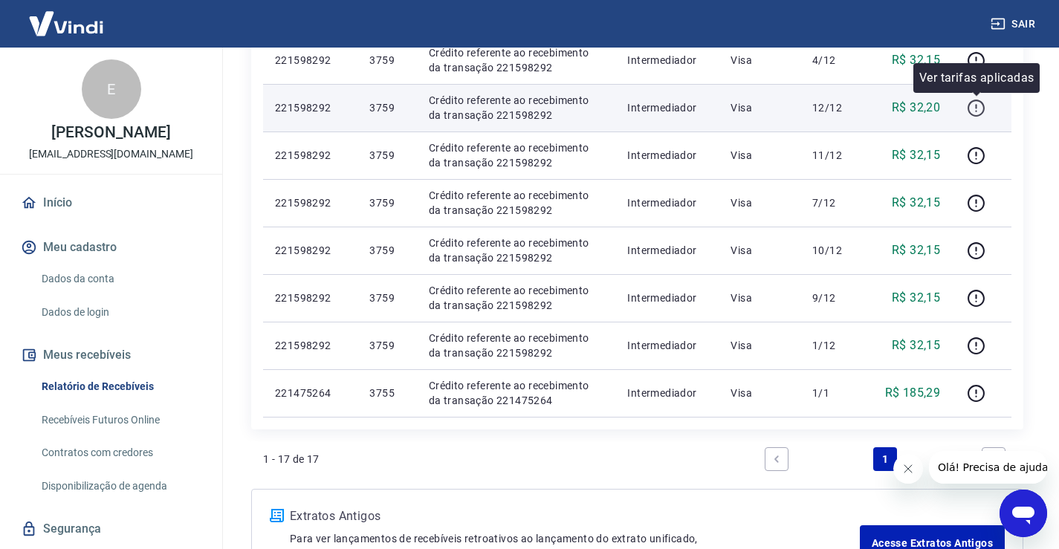
click at [980, 106] on icon "button" at bounding box center [976, 108] width 19 height 19
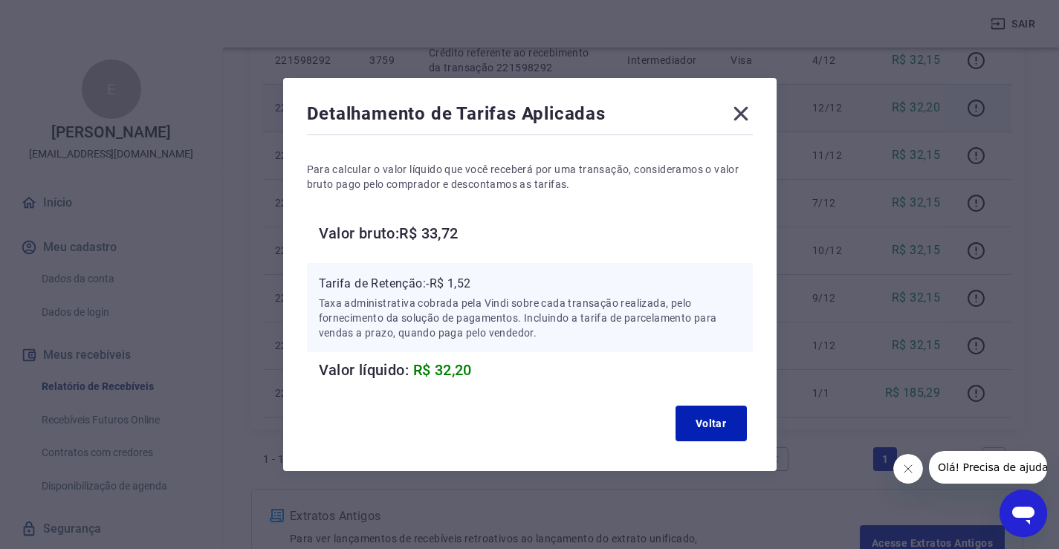
click at [747, 111] on icon at bounding box center [741, 114] width 14 height 14
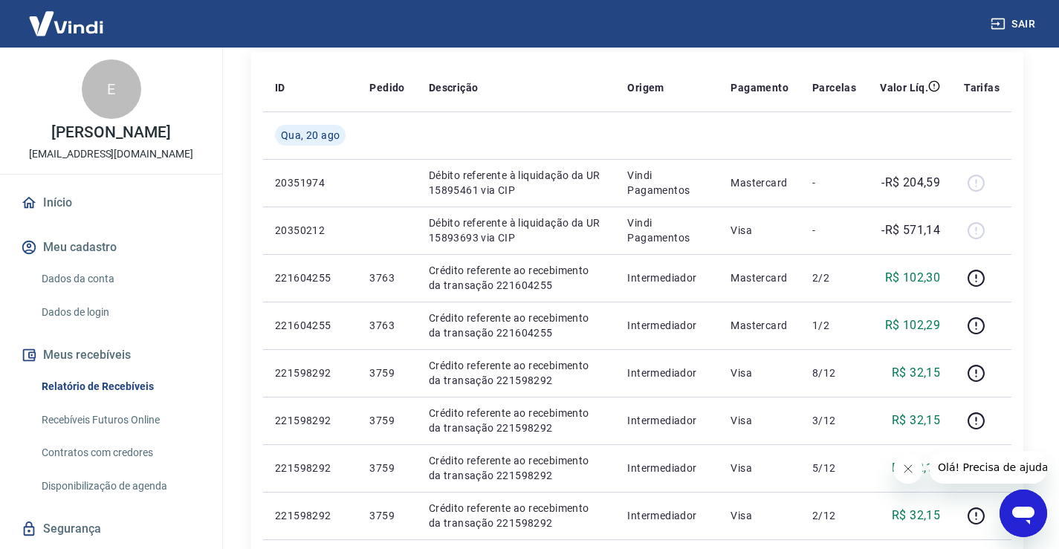
scroll to position [149, 0]
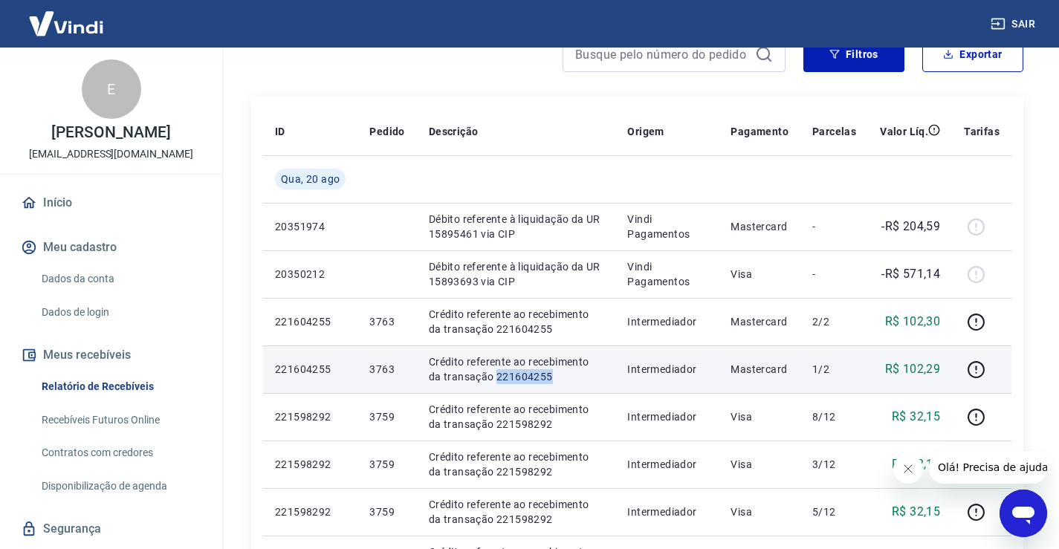
drag, startPoint x: 545, startPoint y: 376, endPoint x: 479, endPoint y: 378, distance: 66.2
click at [479, 378] on p "Crédito referente ao recebimento da transação 221604255" at bounding box center [516, 370] width 175 height 30
copy p "221604255"
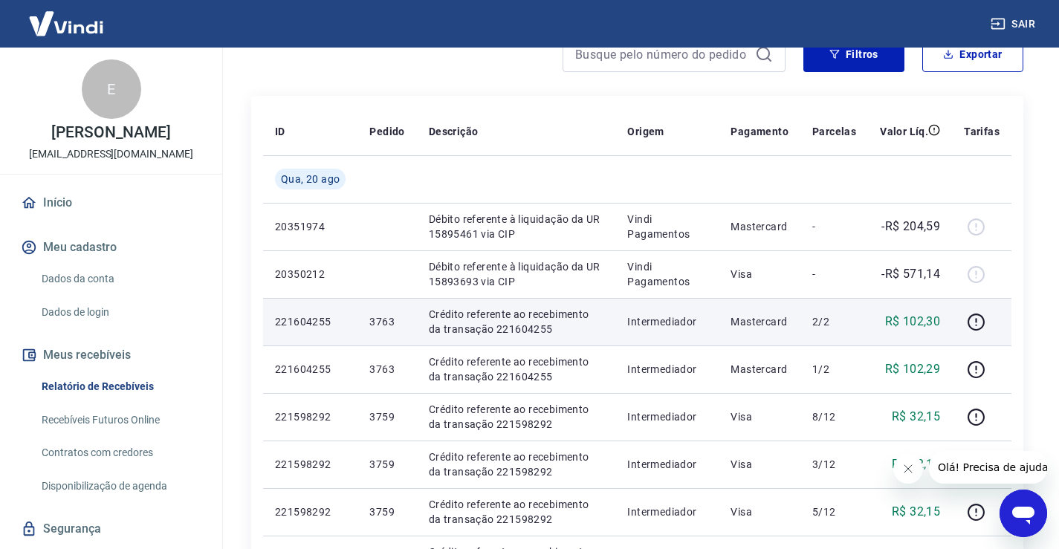
click at [557, 330] on p "Crédito referente ao recebimento da transação 221604255" at bounding box center [516, 322] width 175 height 30
drag, startPoint x: 551, startPoint y: 330, endPoint x: 479, endPoint y: 332, distance: 72.1
click at [479, 332] on p "Crédito referente ao recebimento da transação 221604255" at bounding box center [516, 322] width 175 height 30
copy p "221604255"
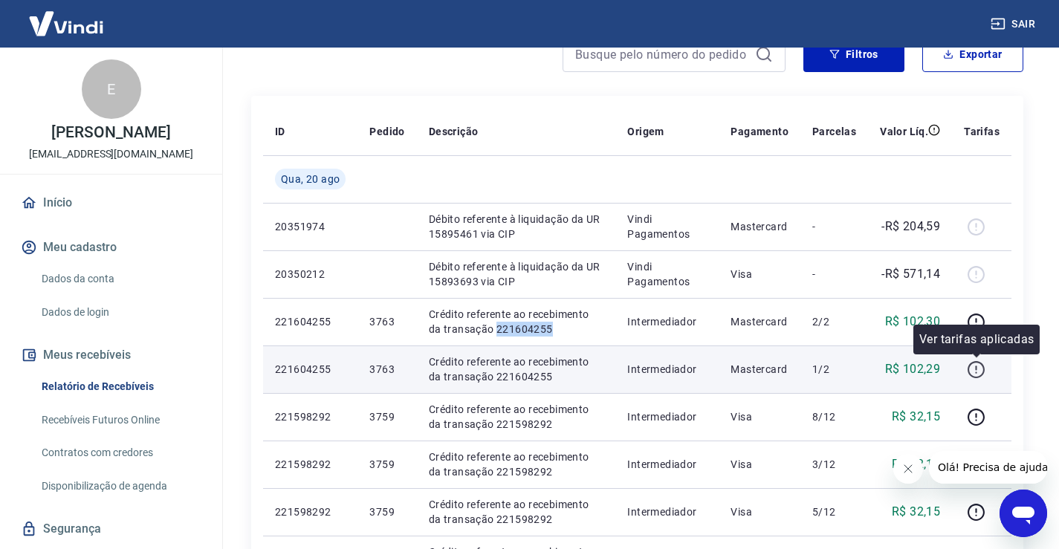
click at [975, 362] on icon "button" at bounding box center [976, 369] width 17 height 17
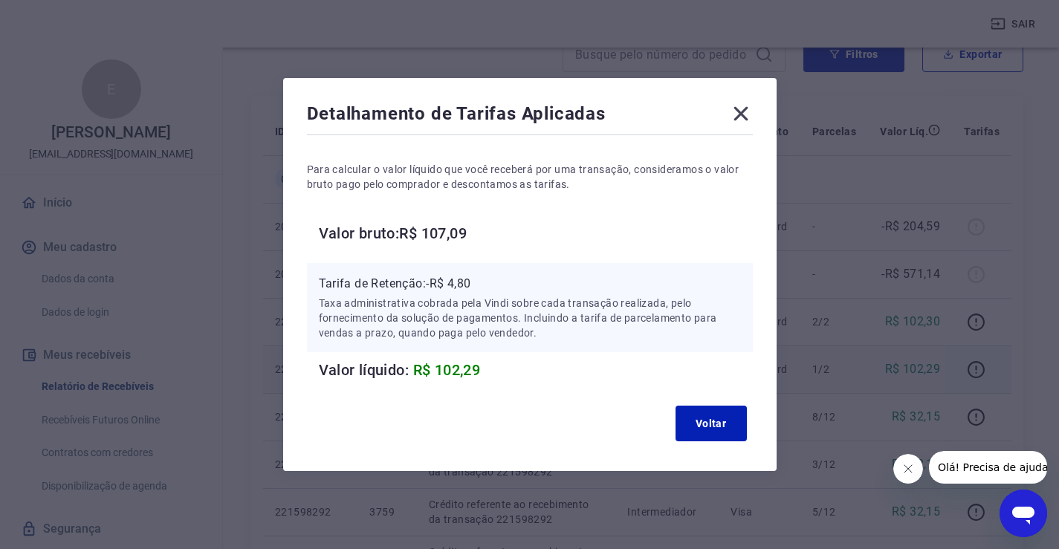
click at [747, 118] on icon at bounding box center [741, 114] width 24 height 24
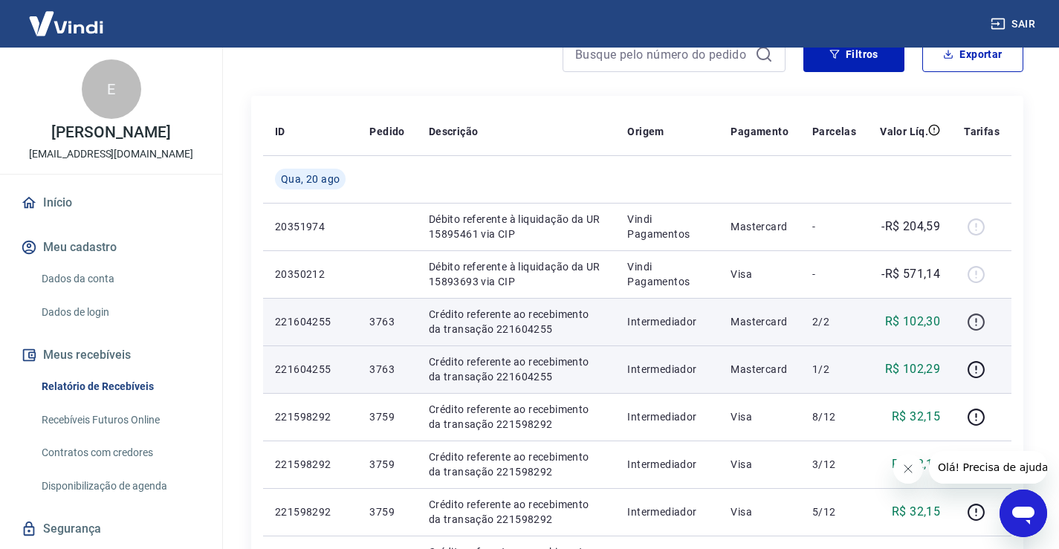
click at [968, 323] on icon "button" at bounding box center [976, 322] width 19 height 19
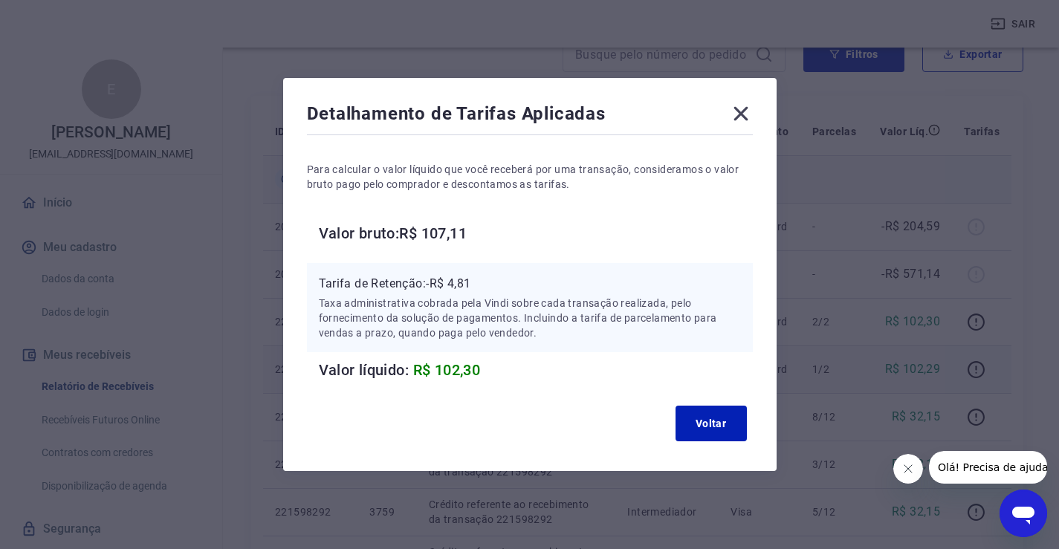
drag, startPoint x: 754, startPoint y: 111, endPoint x: 793, endPoint y: 157, distance: 60.1
click at [753, 111] on icon at bounding box center [741, 114] width 24 height 24
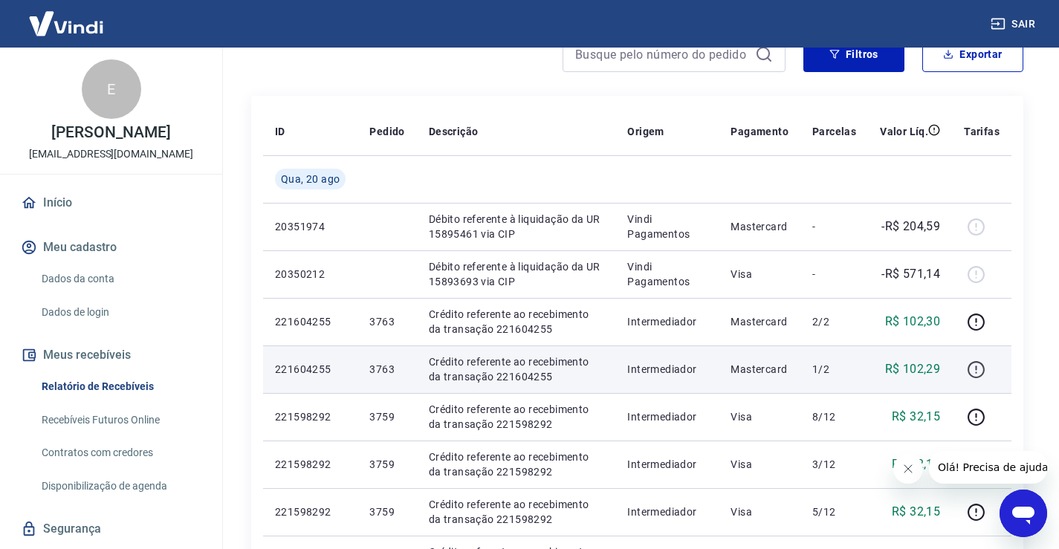
click at [977, 369] on icon "button" at bounding box center [975, 368] width 1 height 4
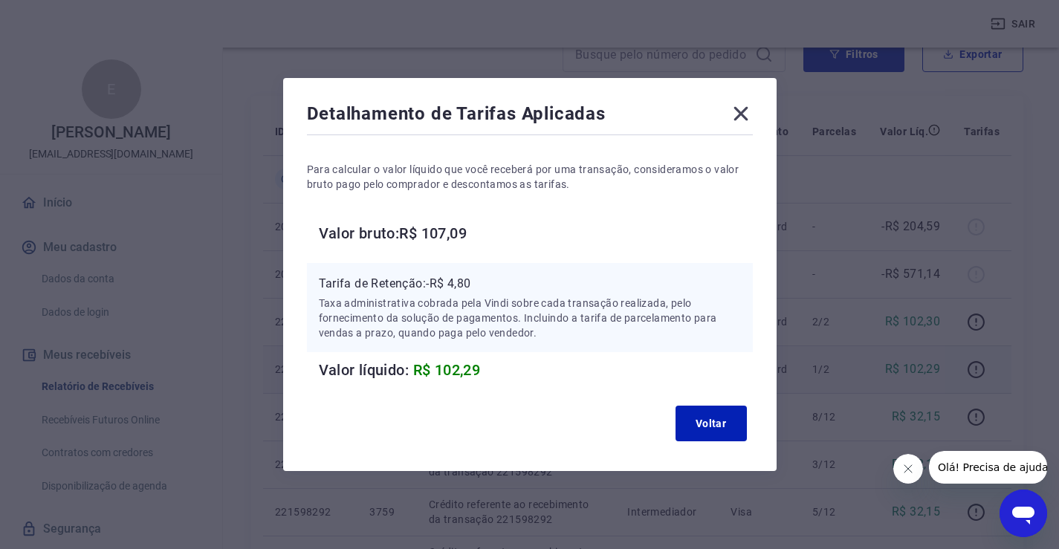
click at [753, 112] on icon at bounding box center [741, 114] width 24 height 24
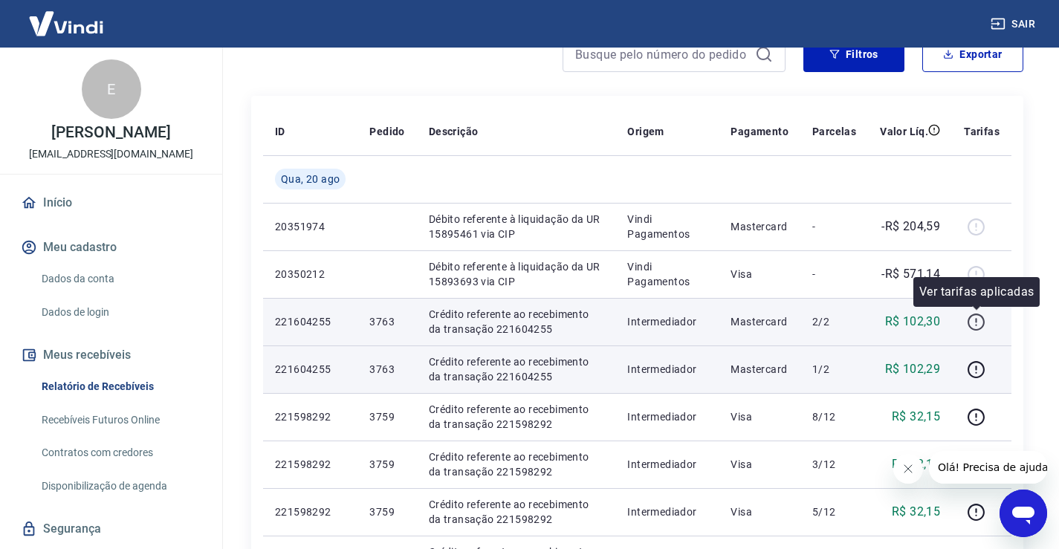
click at [974, 323] on icon "button" at bounding box center [976, 322] width 19 height 19
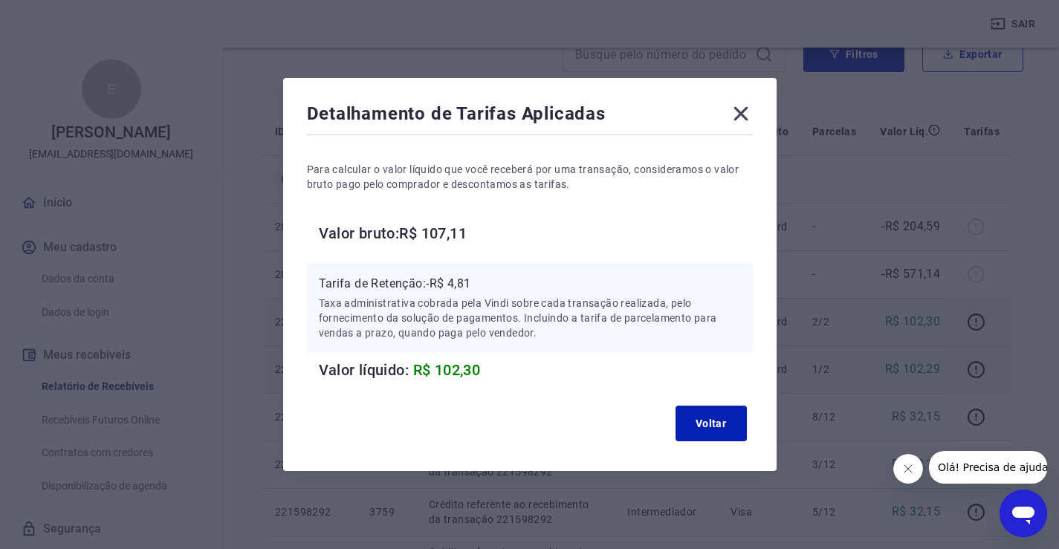
click at [748, 117] on icon at bounding box center [741, 114] width 14 height 14
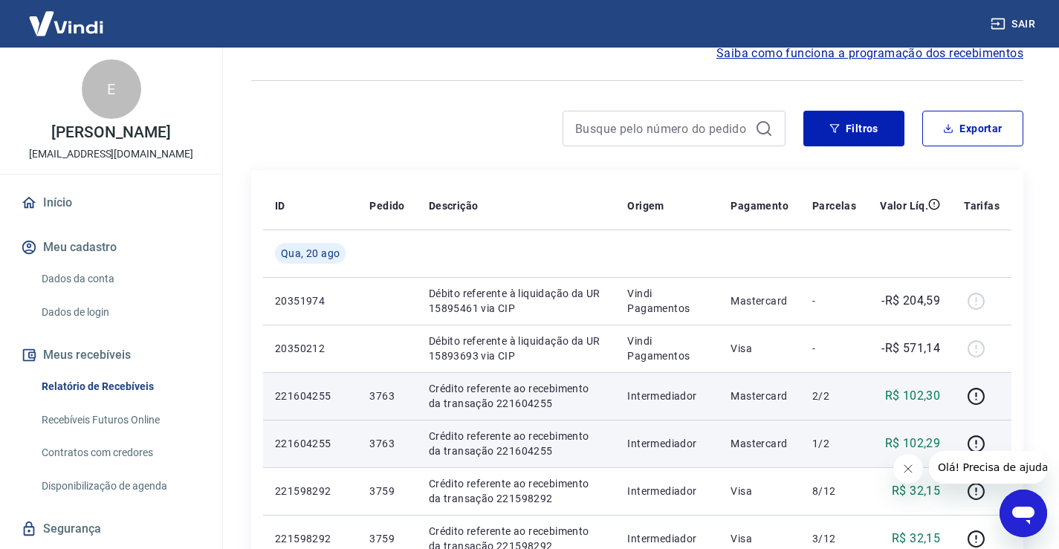
scroll to position [0, 0]
